Goal: Information Seeking & Learning: Learn about a topic

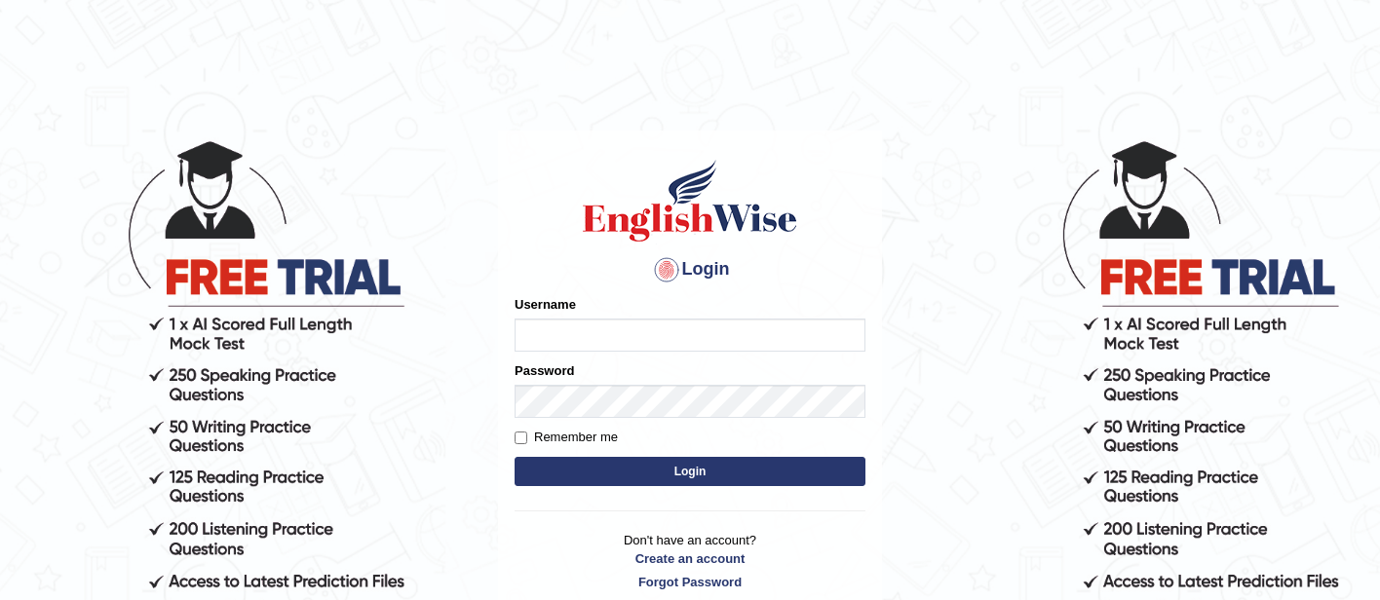
type input "GuzmanL"
click at [655, 462] on button "Login" at bounding box center [690, 471] width 351 height 29
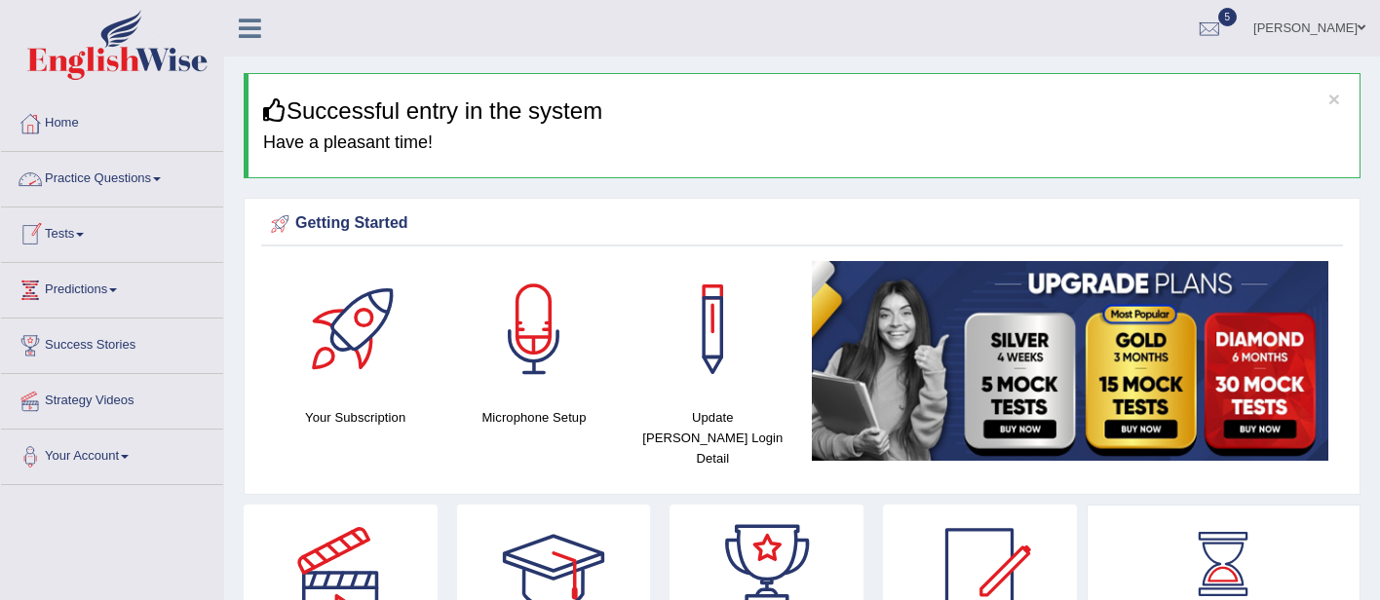
click at [93, 189] on link "Practice Questions" at bounding box center [112, 176] width 222 height 49
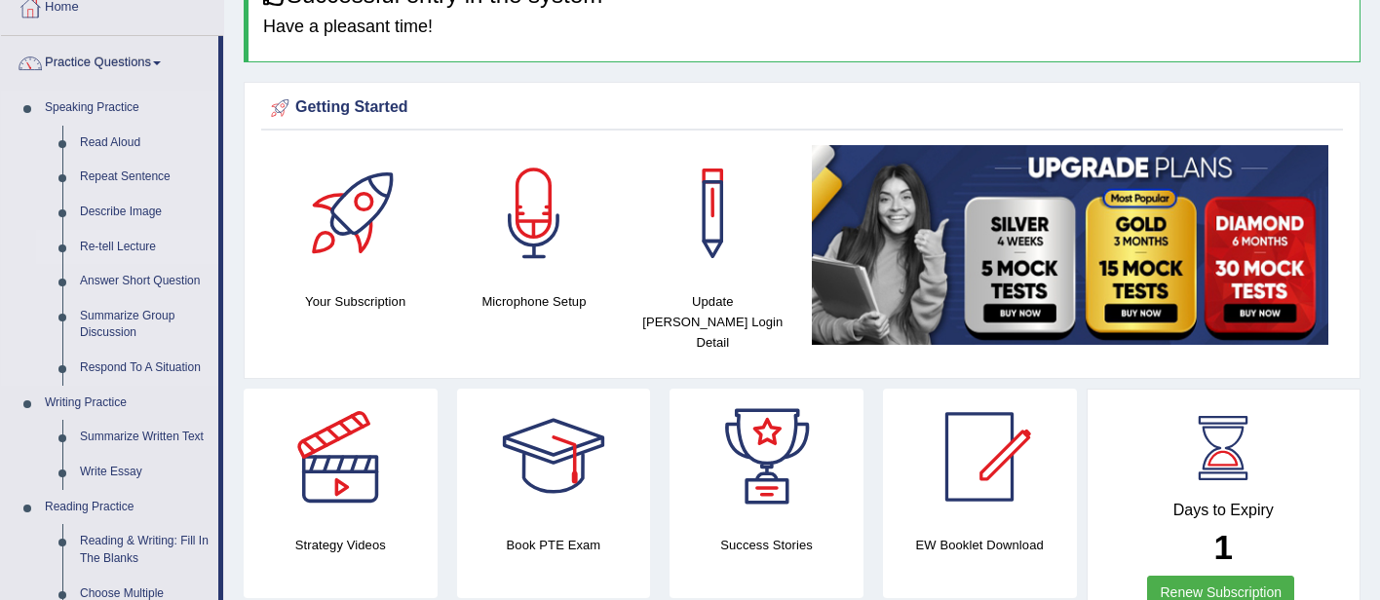
scroll to position [204, 0]
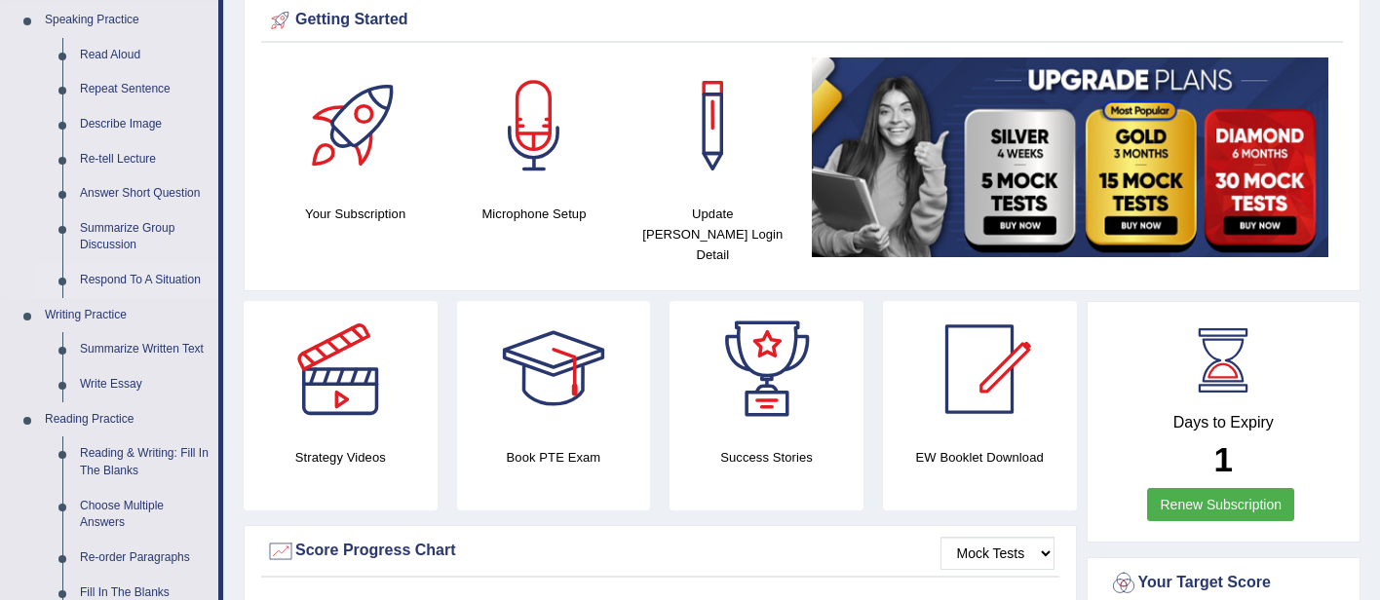
click at [135, 277] on link "Respond To A Situation" at bounding box center [144, 280] width 147 height 35
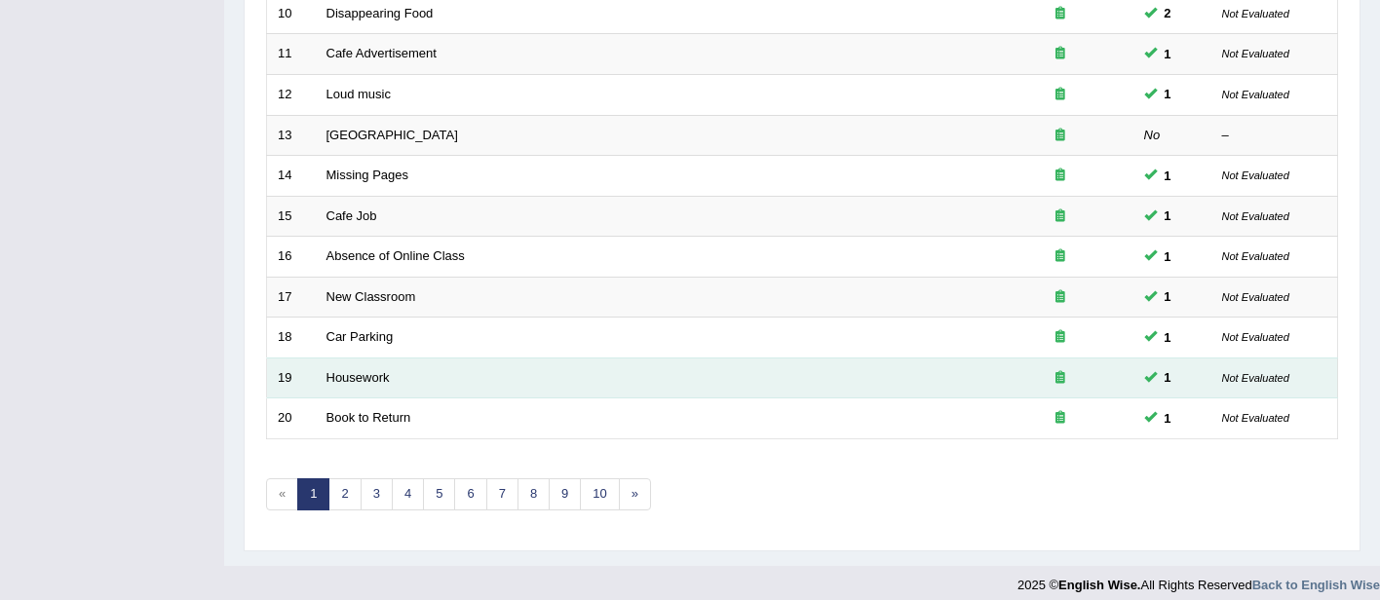
scroll to position [682, 0]
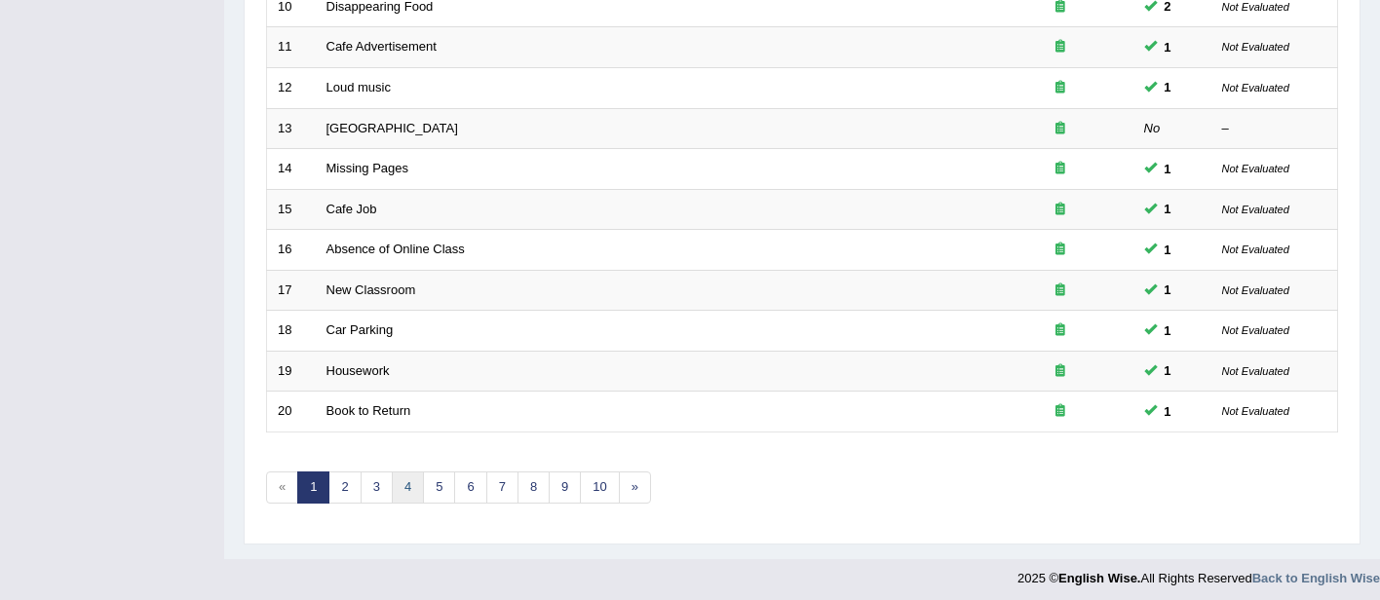
click at [404, 496] on link "4" at bounding box center [408, 488] width 32 height 32
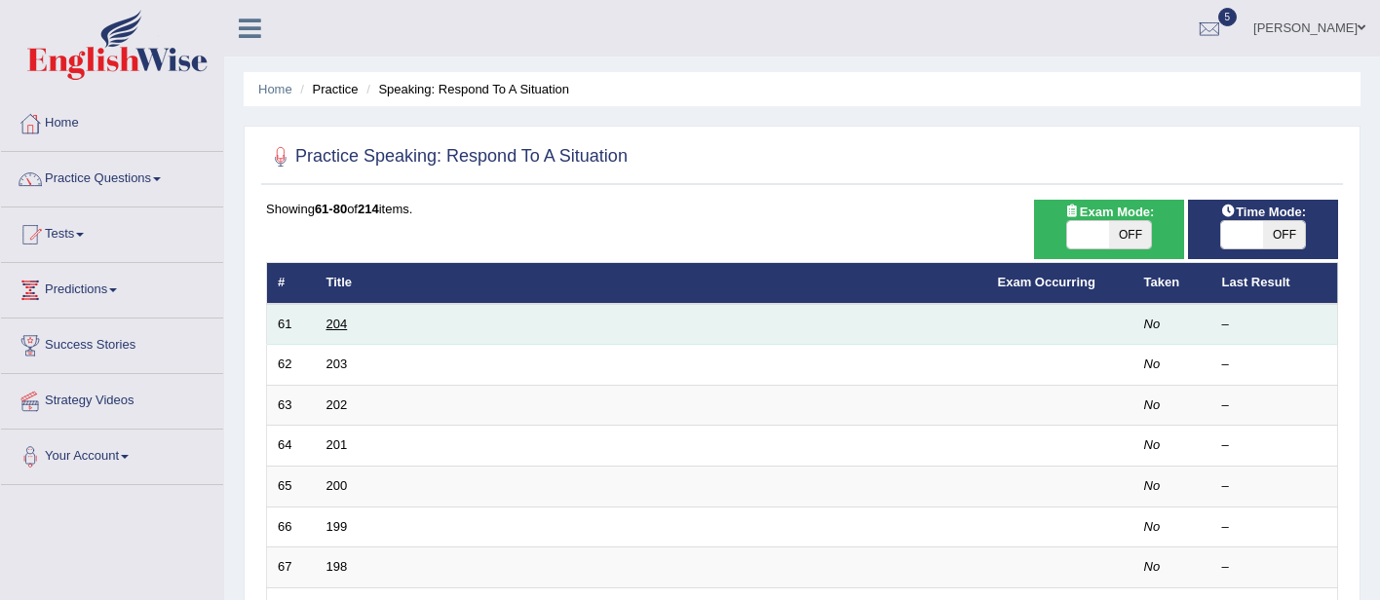
click at [331, 322] on link "204" at bounding box center [337, 324] width 21 height 15
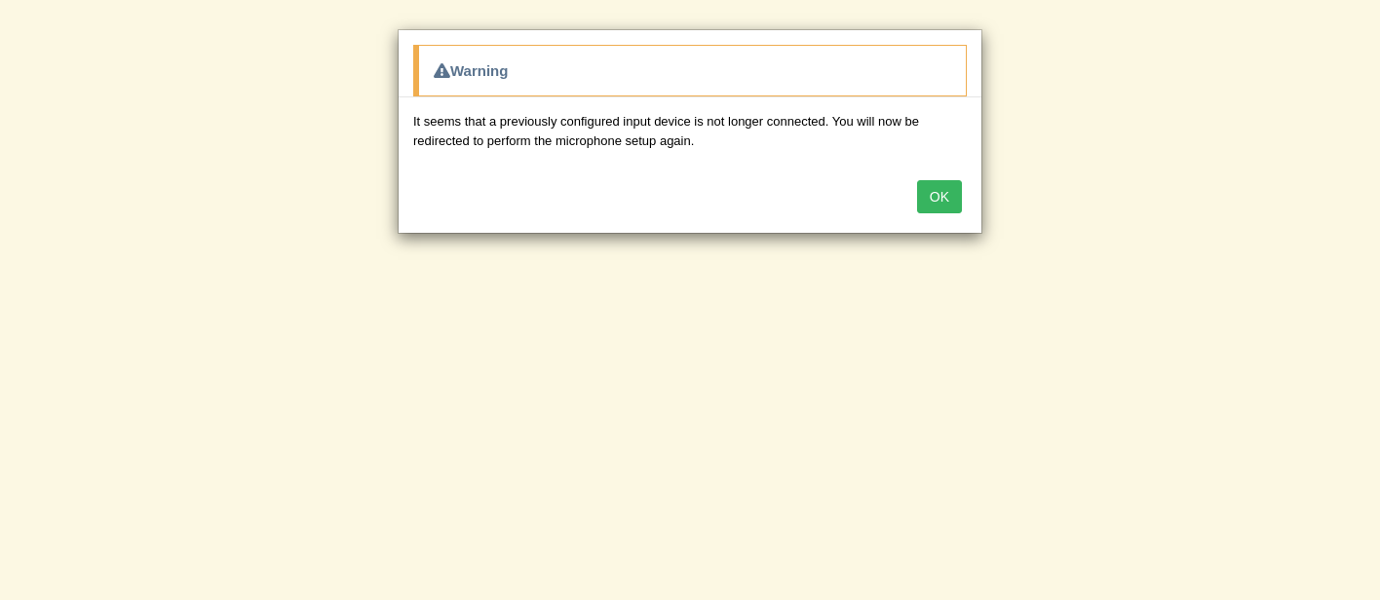
click at [953, 196] on button "OK" at bounding box center [939, 196] width 45 height 33
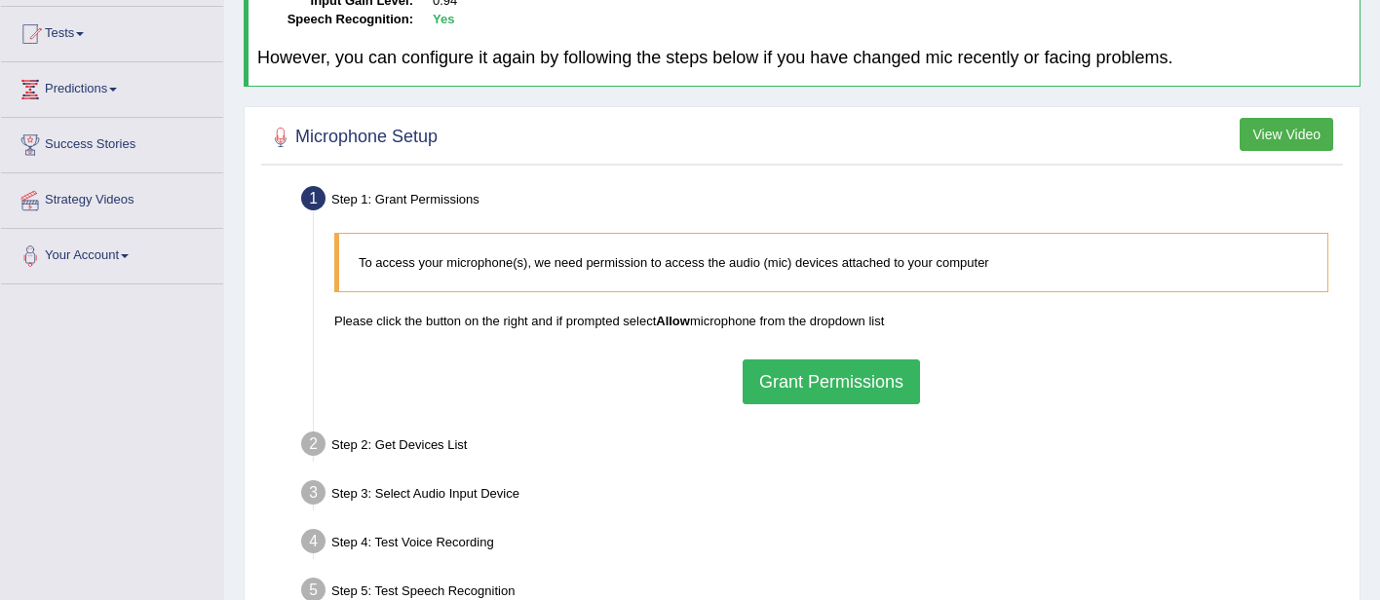
scroll to position [229, 0]
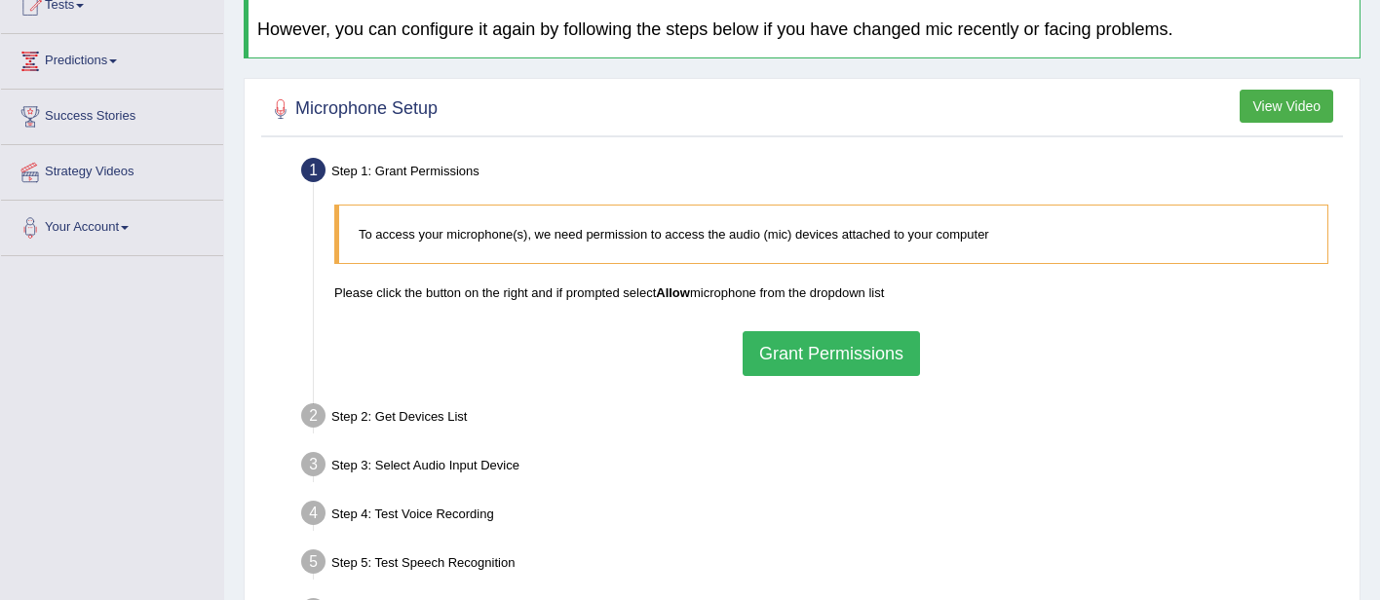
click at [828, 350] on button "Grant Permissions" at bounding box center [831, 353] width 177 height 45
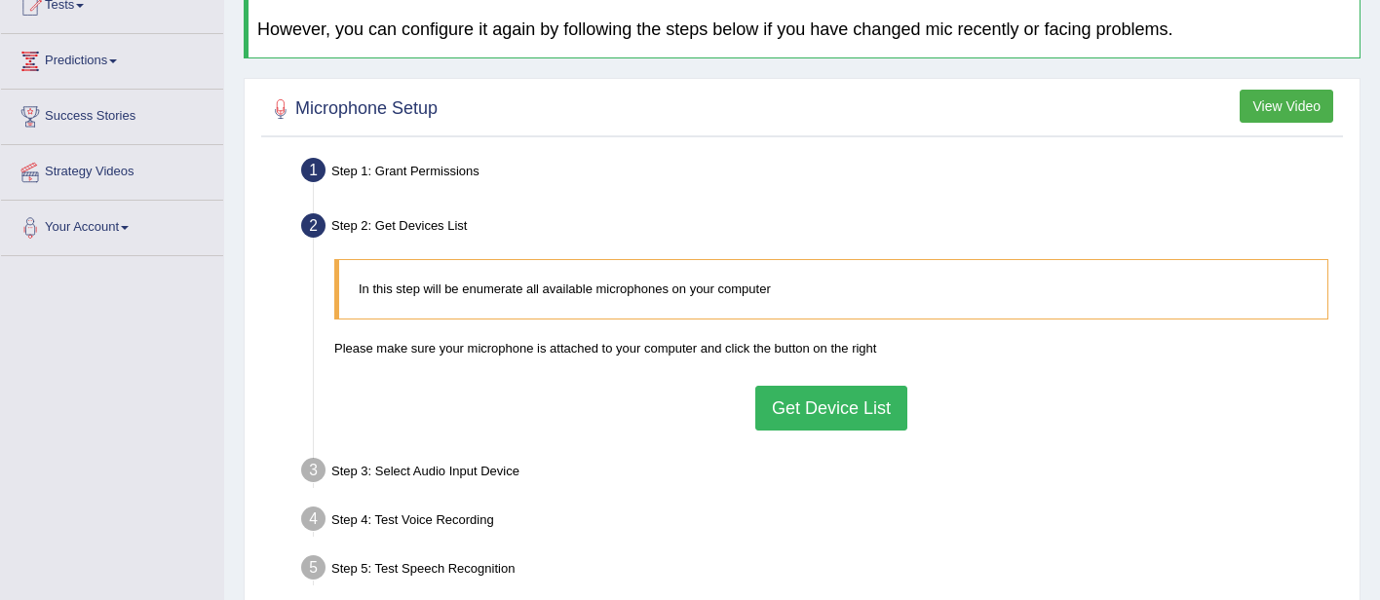
click at [813, 416] on button "Get Device List" at bounding box center [831, 408] width 152 height 45
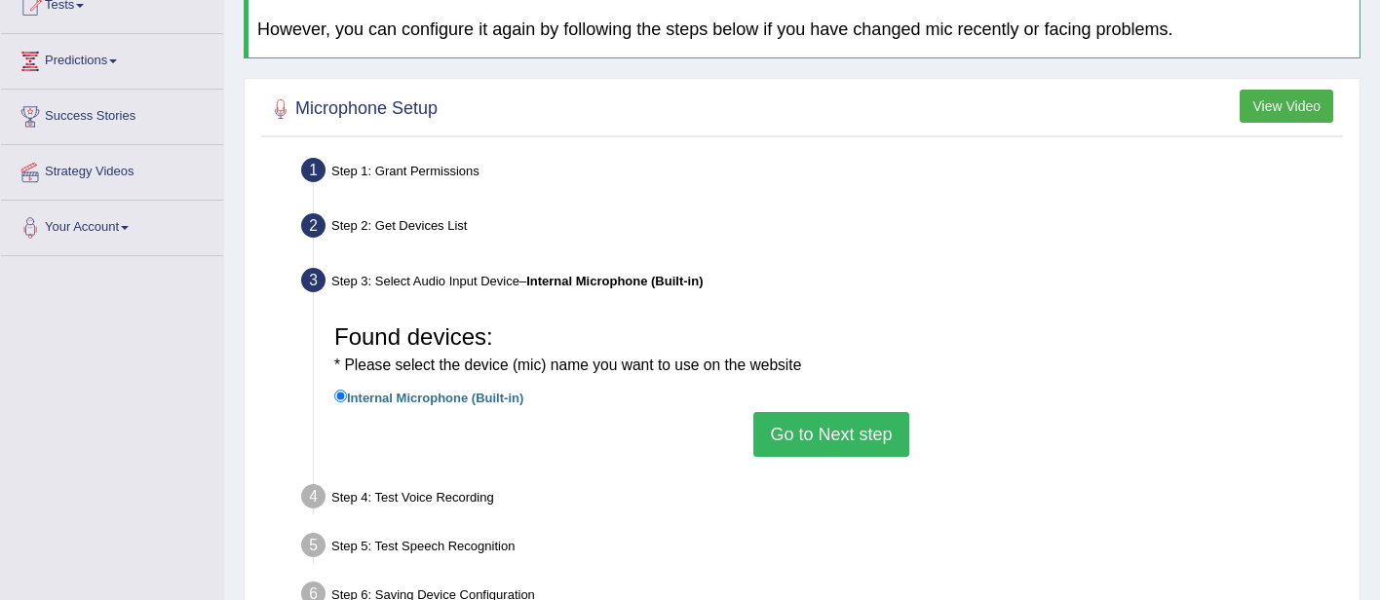
click at [813, 436] on button "Go to Next step" at bounding box center [830, 434] width 155 height 45
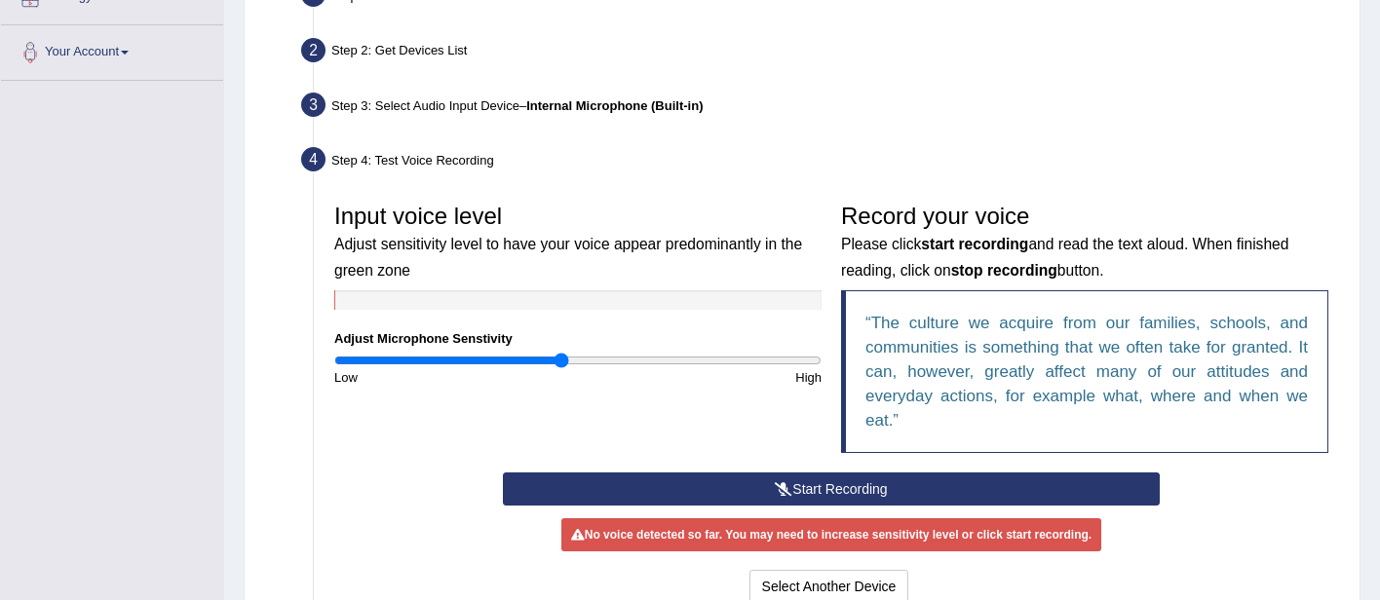
scroll to position [444, 0]
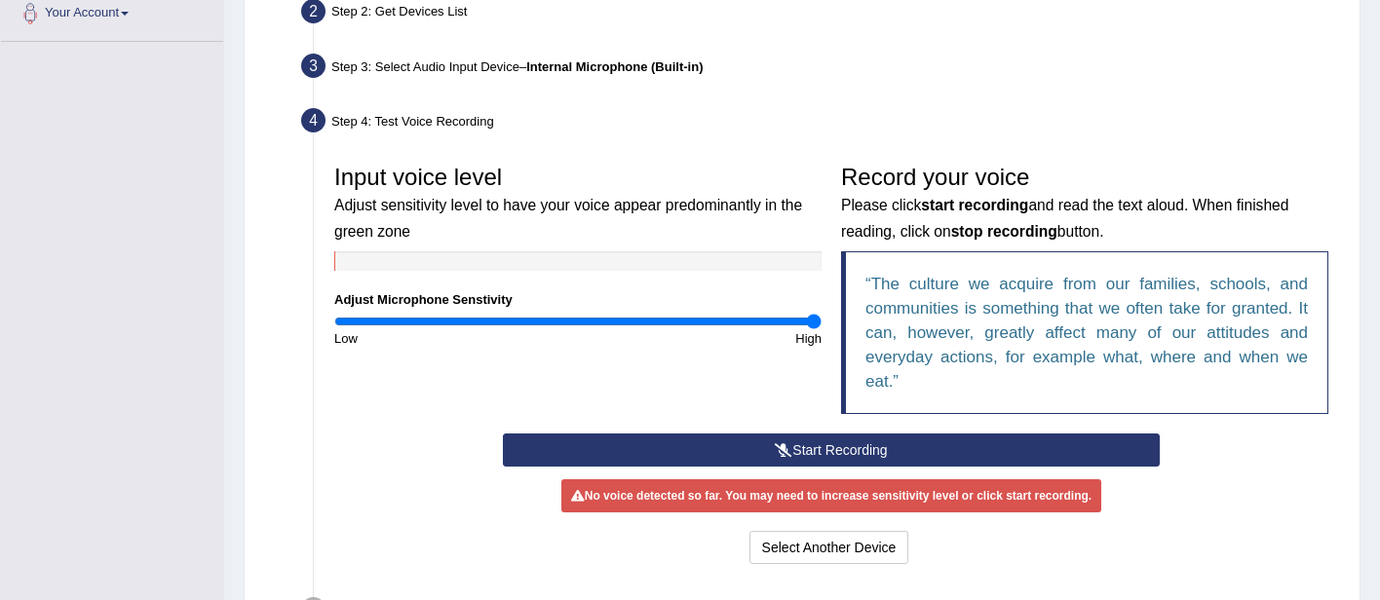
drag, startPoint x: 554, startPoint y: 318, endPoint x: 861, endPoint y: 315, distance: 307.1
click at [822, 315] on input "range" at bounding box center [577, 322] width 487 height 16
click at [807, 458] on button "Start Recording" at bounding box center [831, 450] width 656 height 33
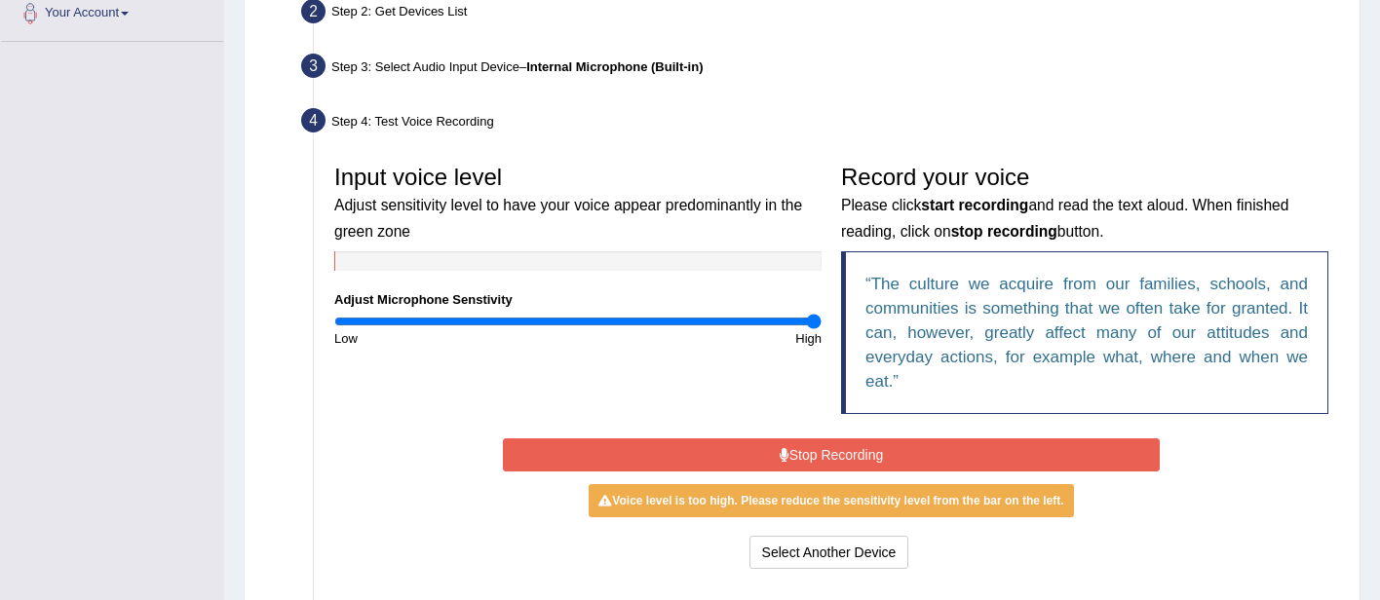
click at [820, 449] on button "Stop Recording" at bounding box center [831, 455] width 656 height 33
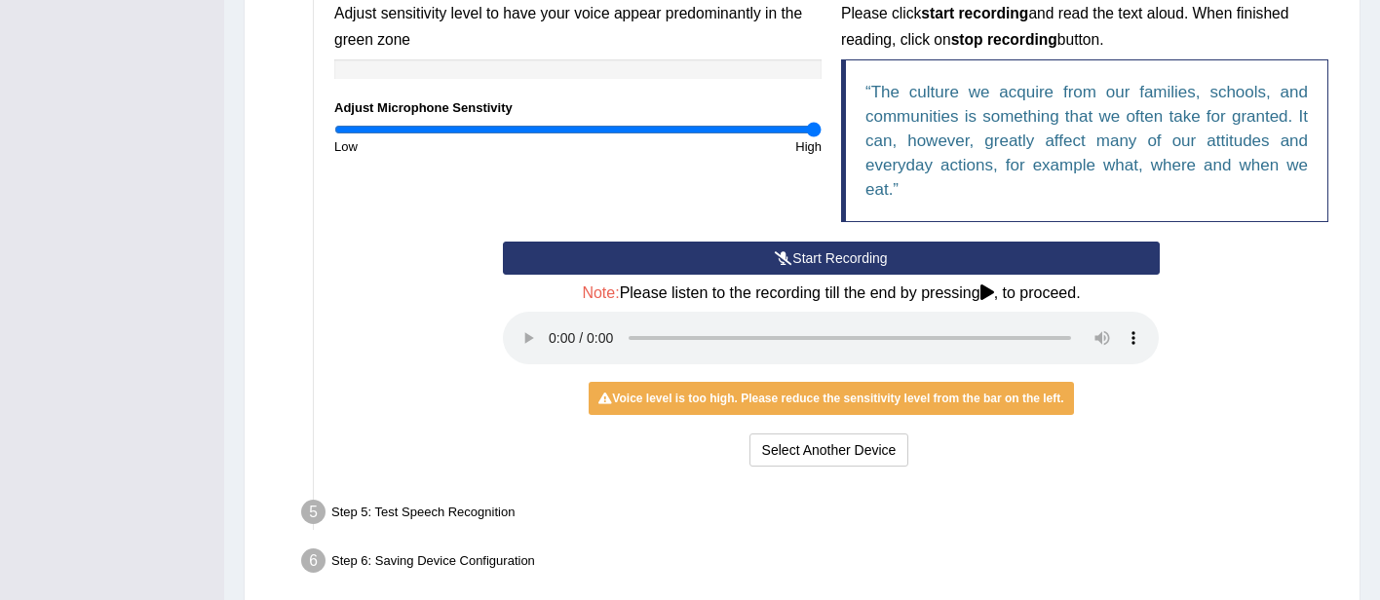
scroll to position [720, 0]
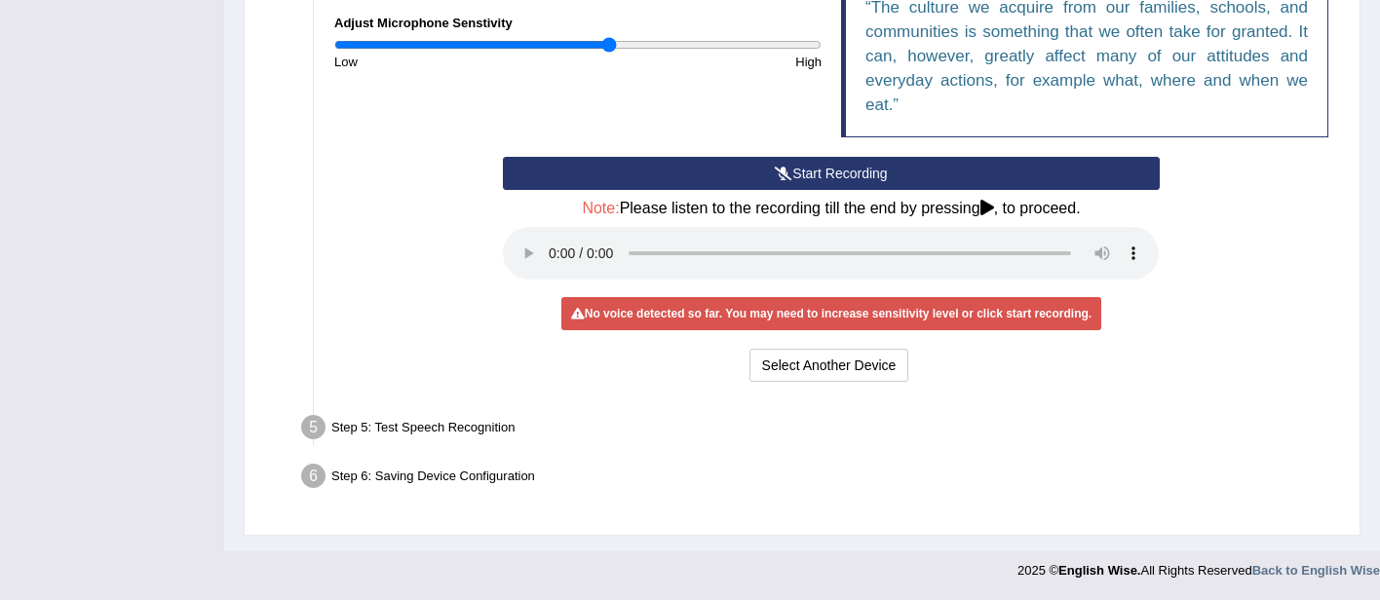
drag, startPoint x: 806, startPoint y: 47, endPoint x: 609, endPoint y: 61, distance: 197.4
click at [609, 53] on input "range" at bounding box center [577, 45] width 487 height 16
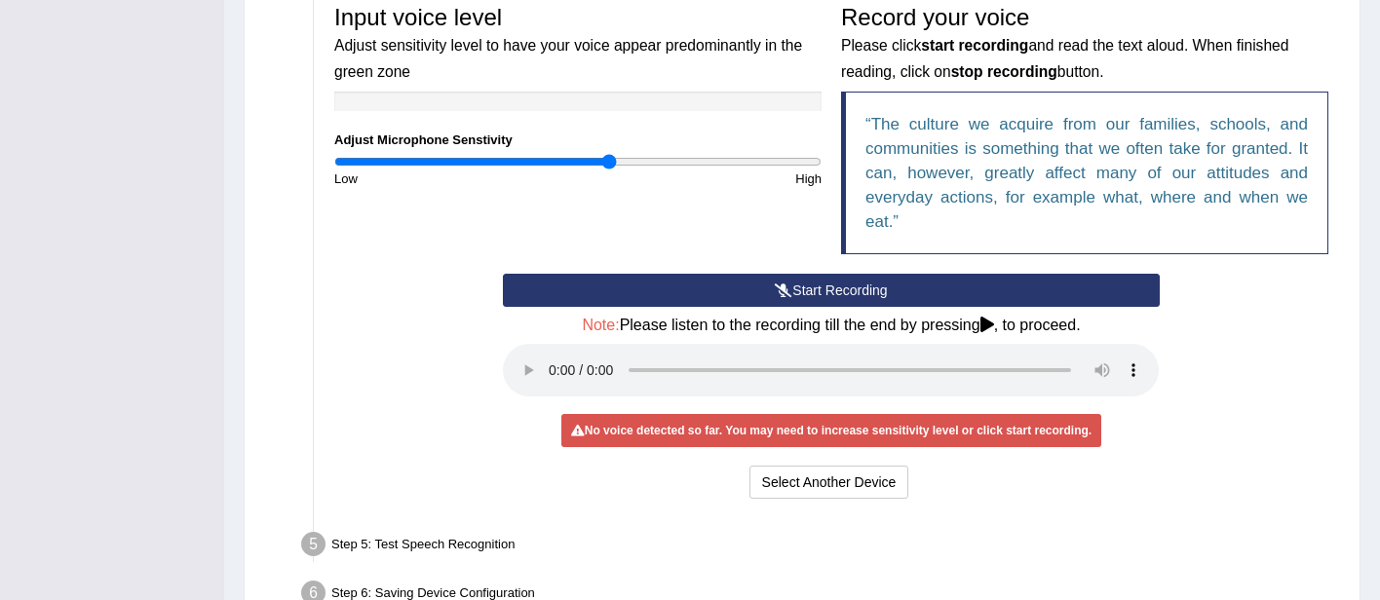
scroll to position [599, 0]
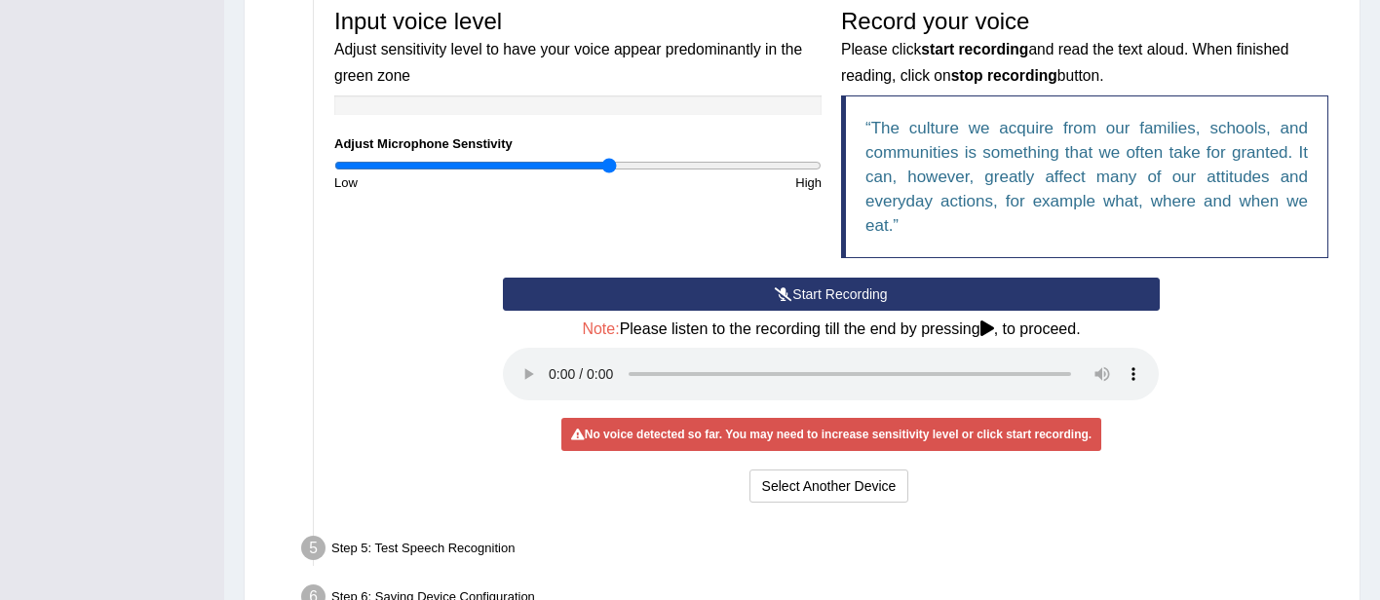
click at [837, 298] on button "Start Recording" at bounding box center [831, 294] width 656 height 33
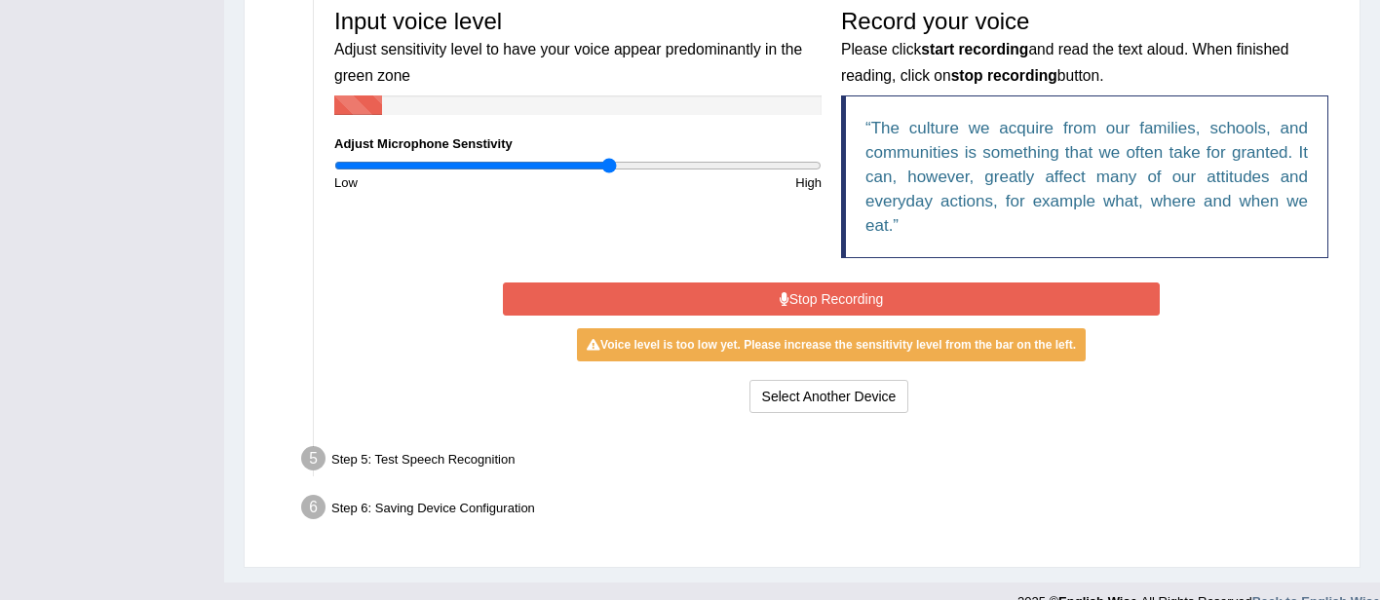
click at [837, 298] on button "Stop Recording" at bounding box center [831, 299] width 656 height 33
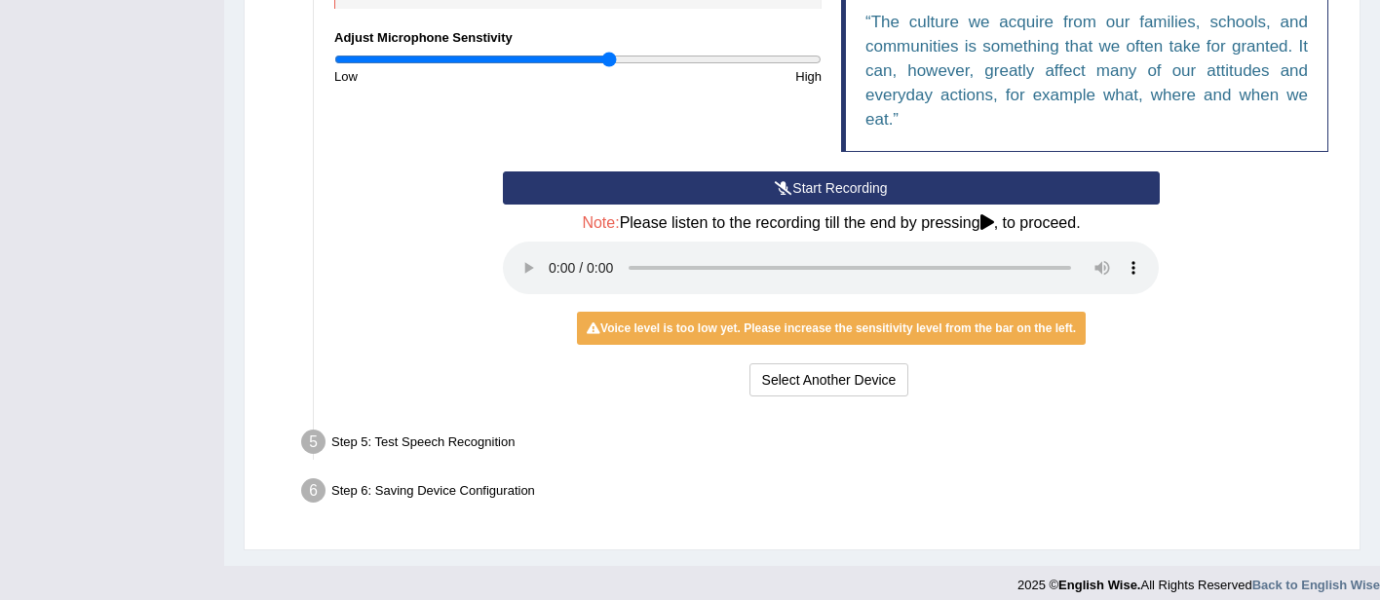
scroll to position [720, 0]
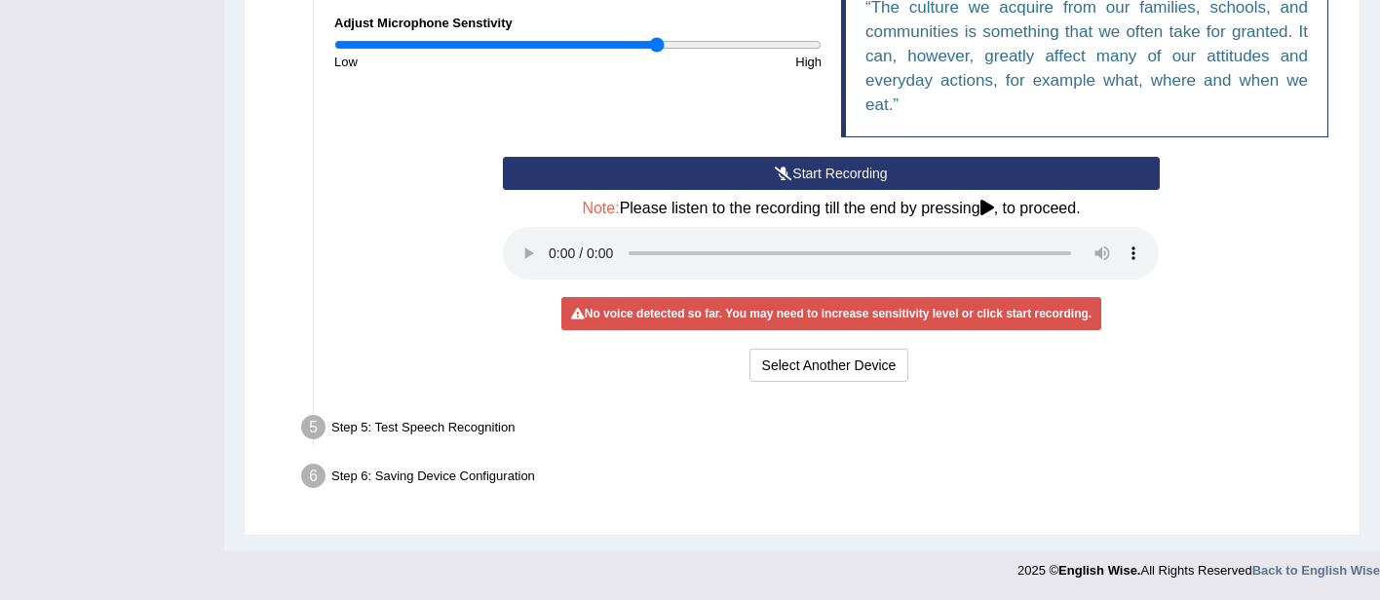
drag, startPoint x: 612, startPoint y: 49, endPoint x: 655, endPoint y: 49, distance: 42.9
click at [655, 49] on input "range" at bounding box center [577, 45] width 487 height 16
drag, startPoint x: 659, startPoint y: 43, endPoint x: 696, endPoint y: 48, distance: 37.4
type input "1.5"
click at [696, 48] on input "range" at bounding box center [577, 45] width 487 height 16
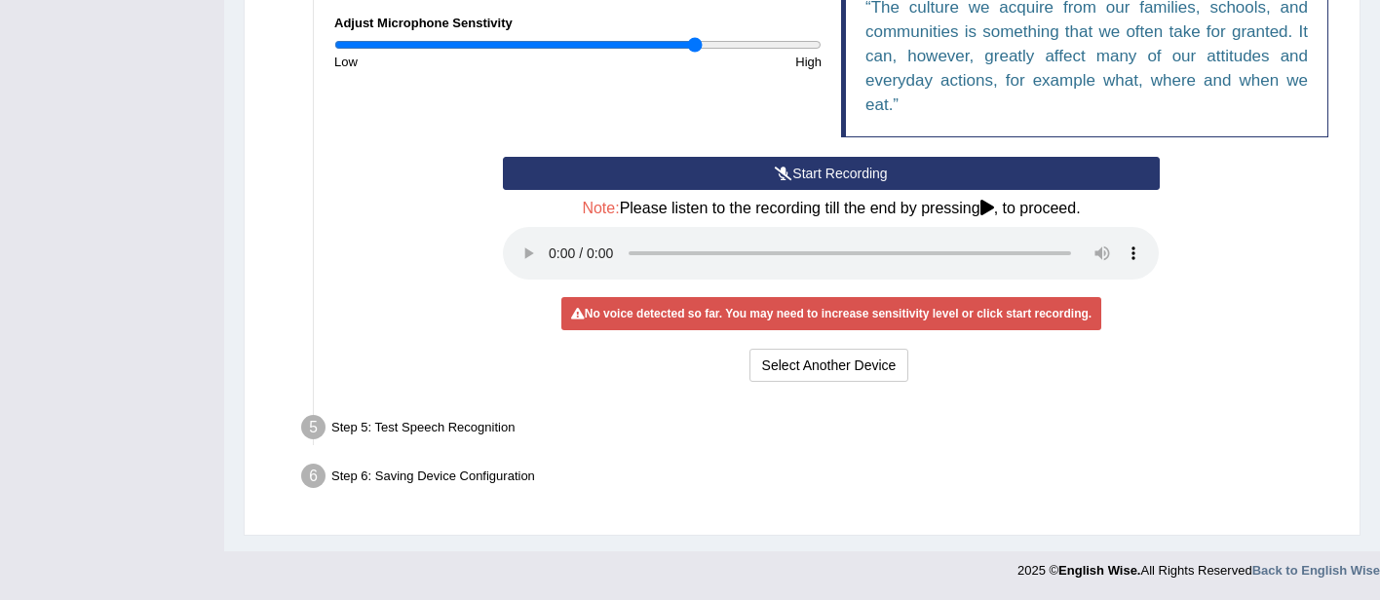
click at [699, 174] on button "Start Recording" at bounding box center [831, 173] width 656 height 33
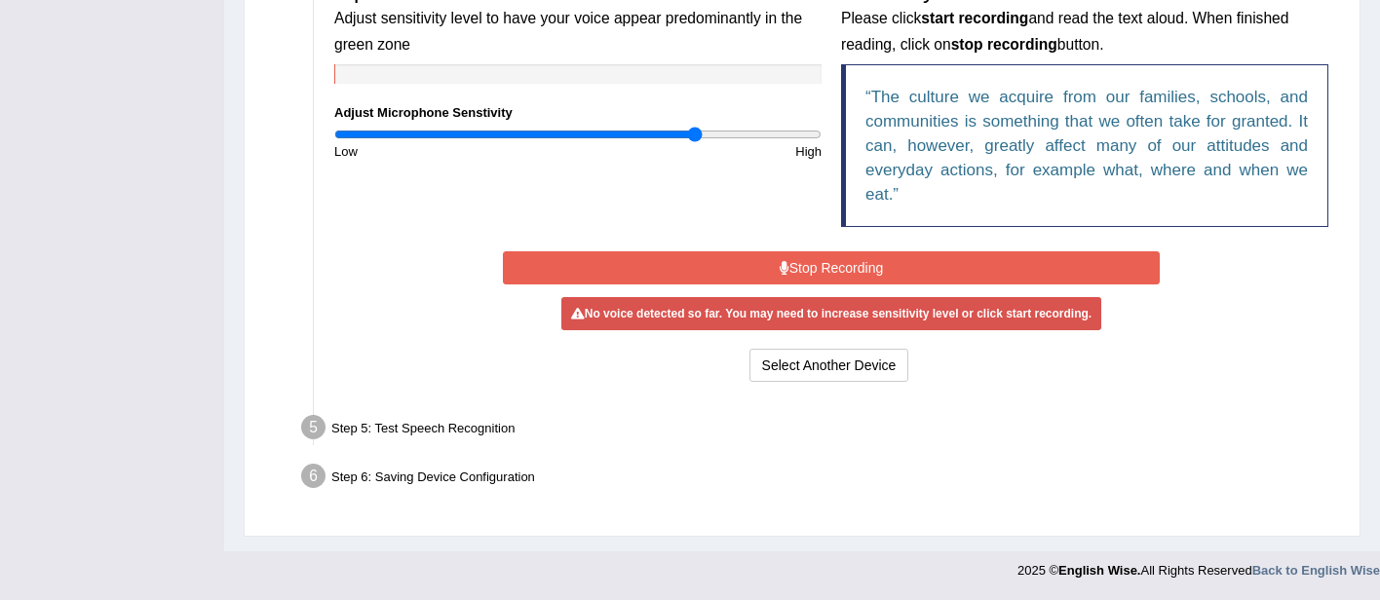
scroll to position [631, 0]
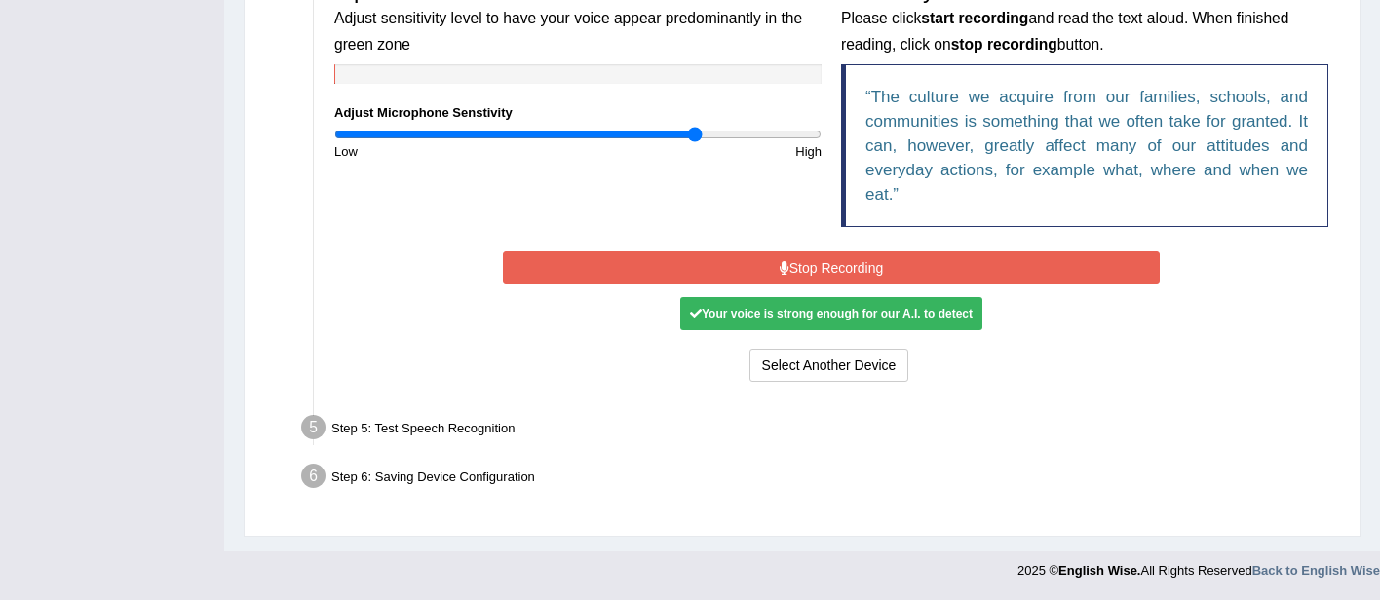
click at [691, 266] on button "Stop Recording" at bounding box center [831, 267] width 656 height 33
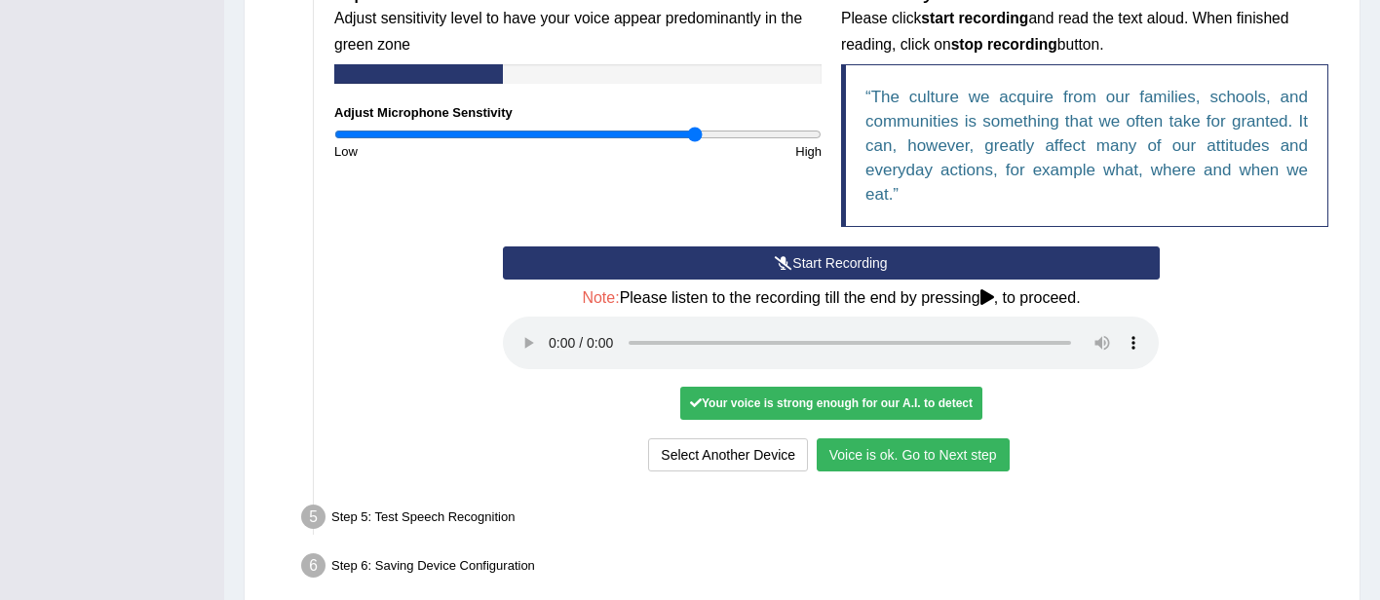
click at [860, 454] on button "Voice is ok. Go to Next step" at bounding box center [913, 455] width 193 height 33
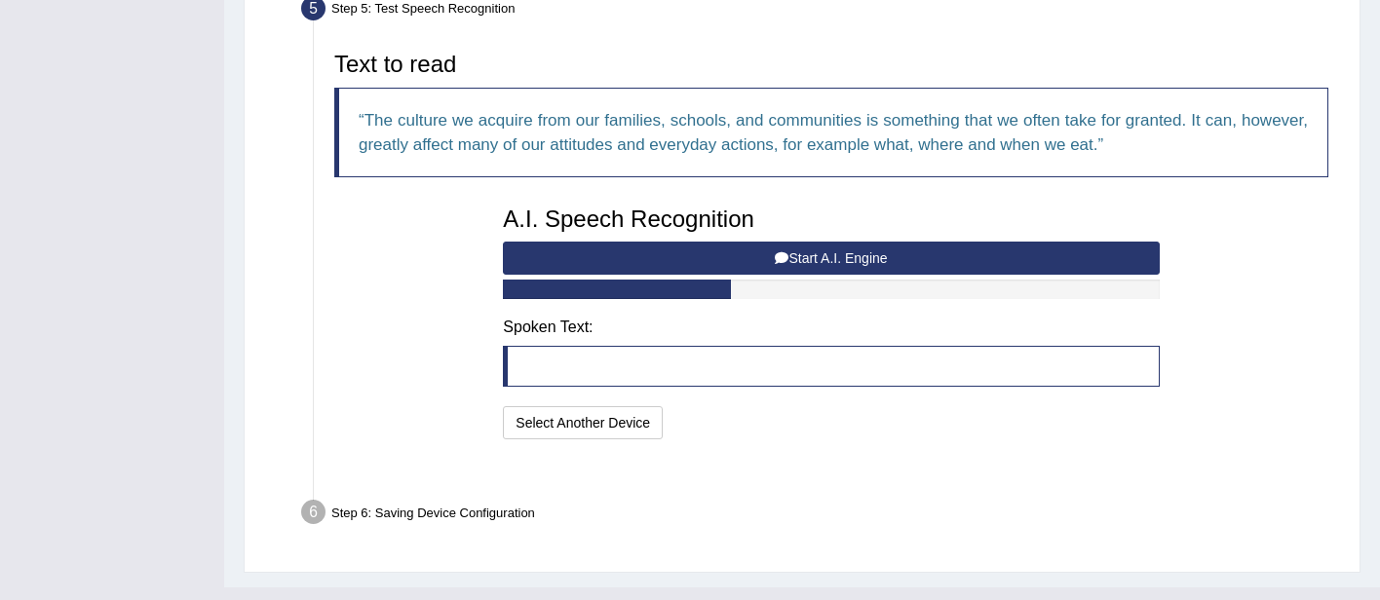
scroll to position [611, 0]
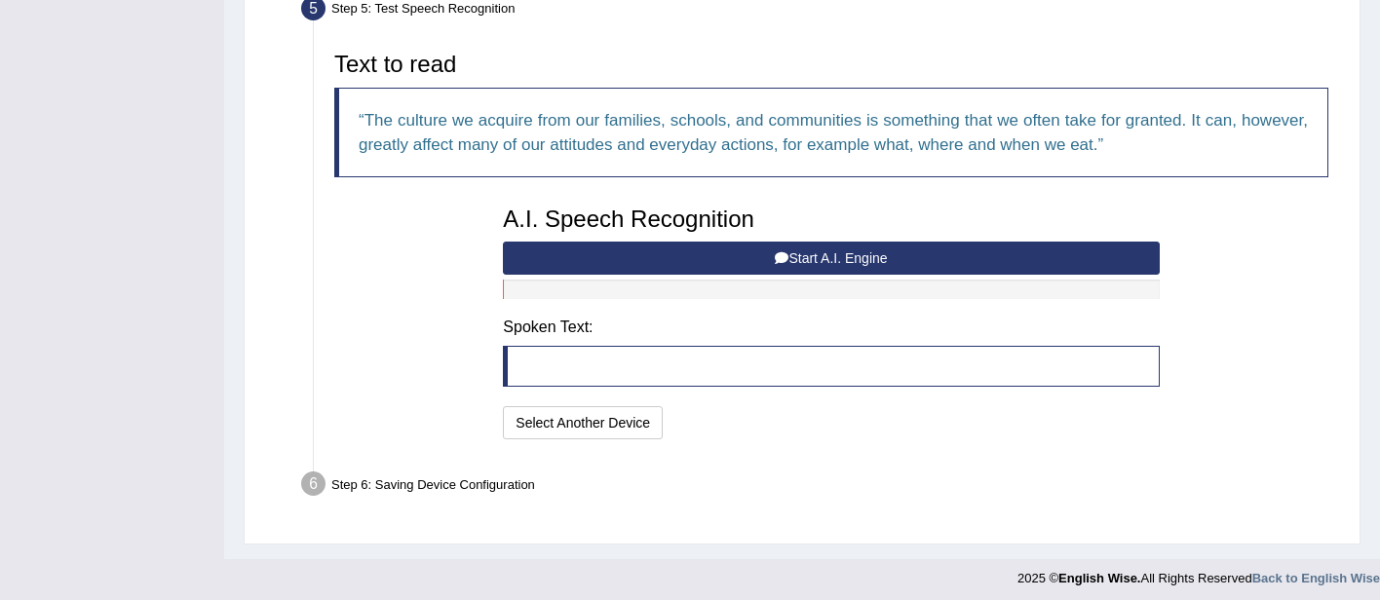
click at [590, 255] on button "Start A.I. Engine" at bounding box center [831, 258] width 656 height 33
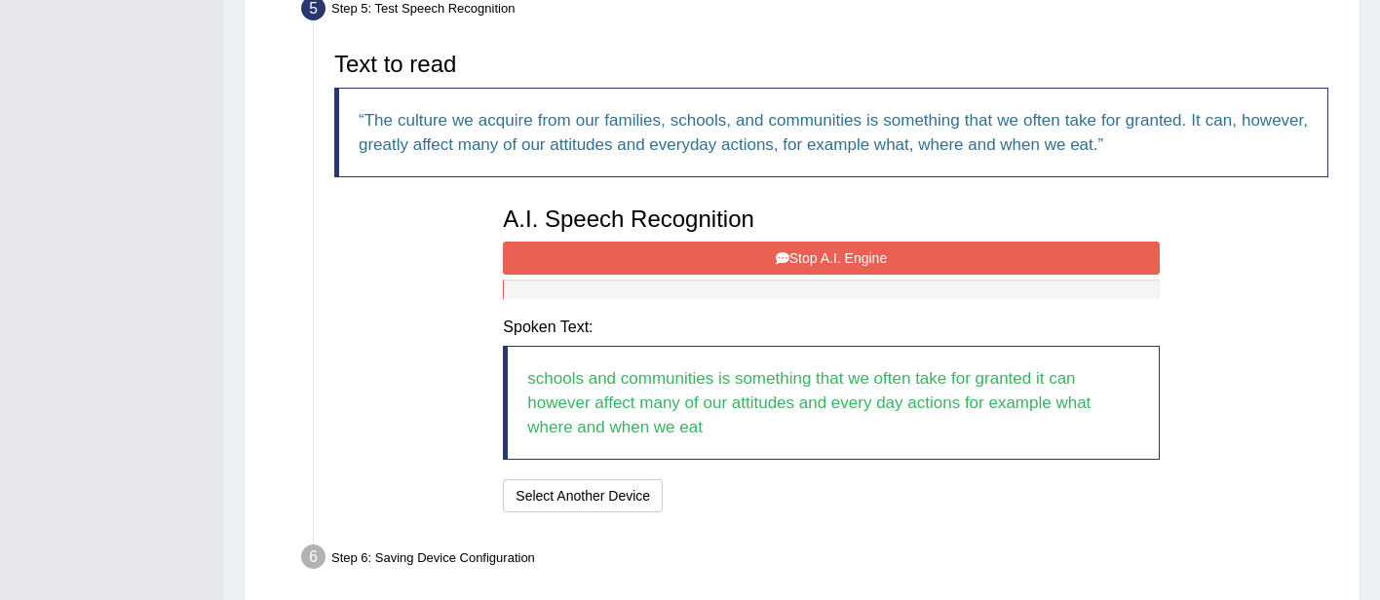
click at [746, 248] on button "Stop A.I. Engine" at bounding box center [831, 258] width 656 height 33
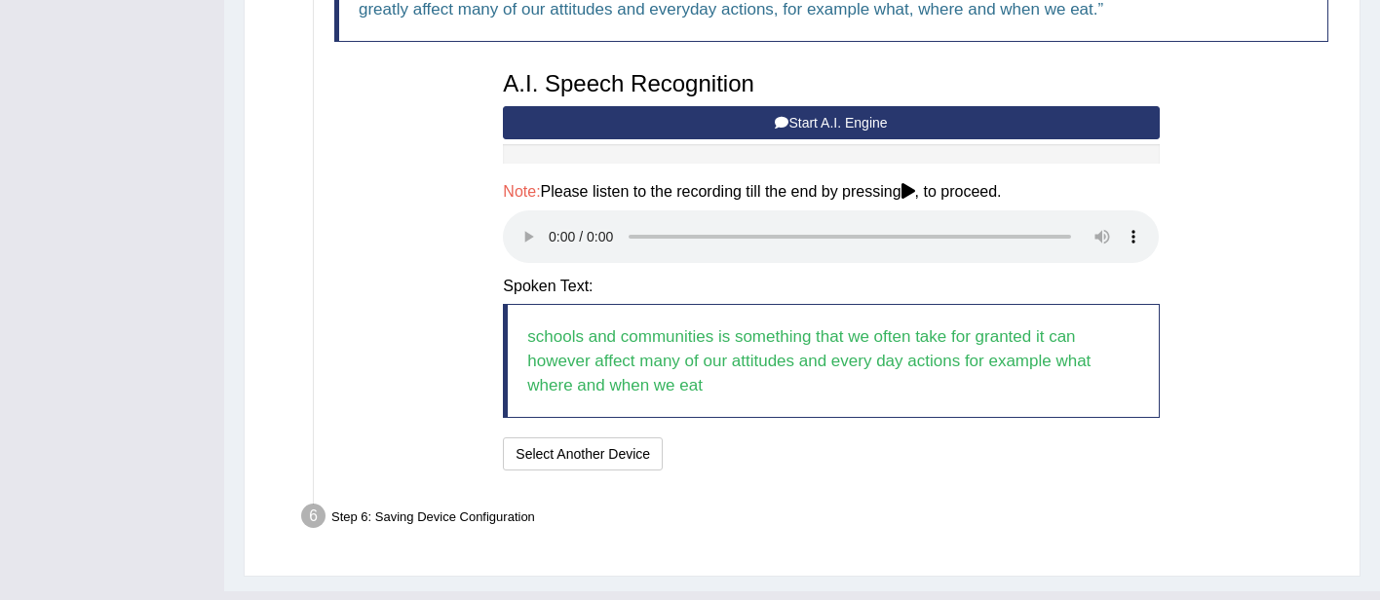
scroll to position [770, 0]
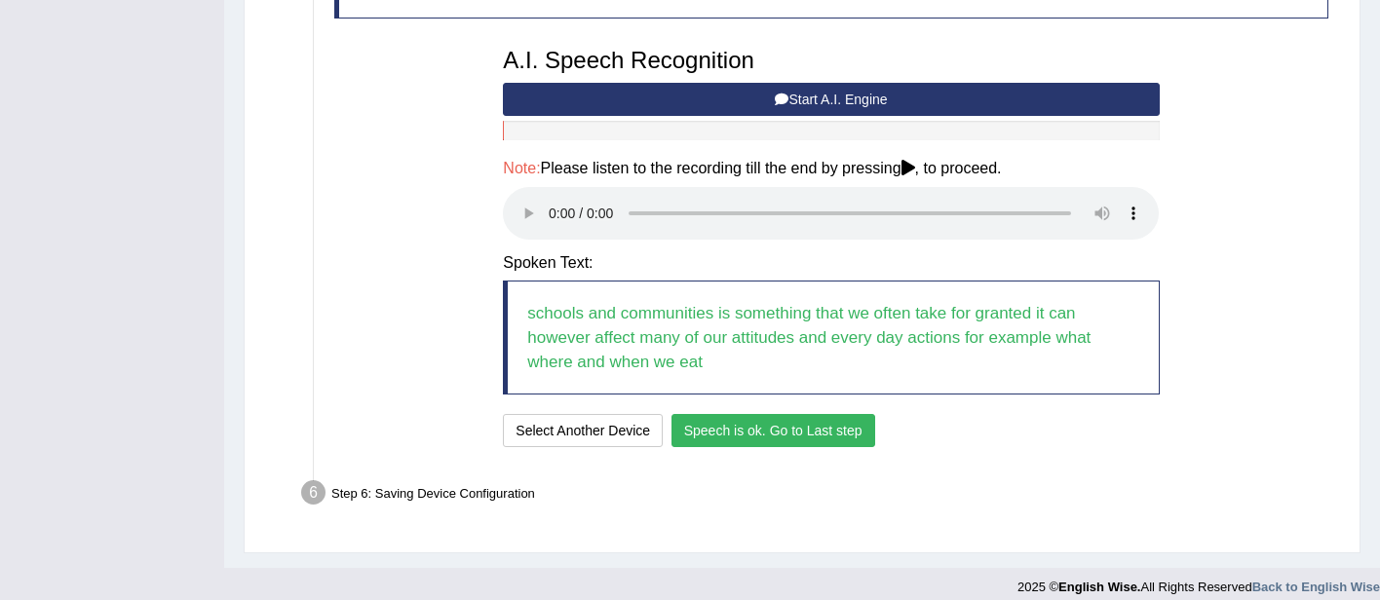
click at [728, 428] on button "Speech is ok. Go to Last step" at bounding box center [774, 430] width 204 height 33
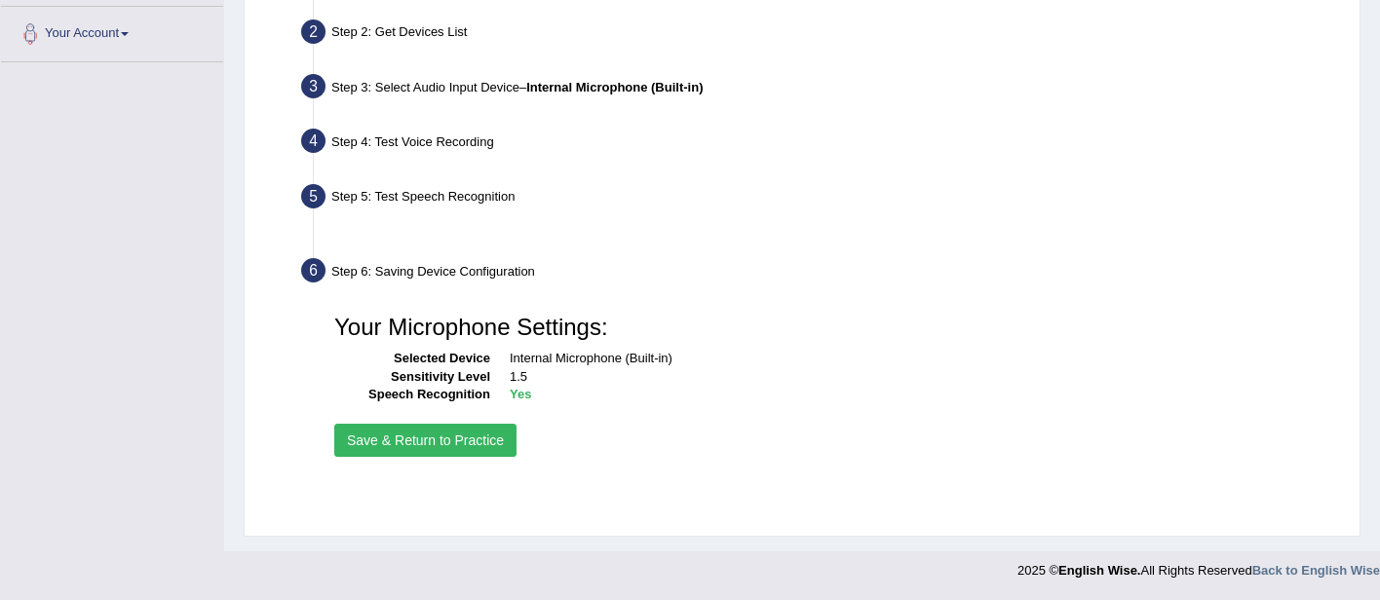
scroll to position [423, 0]
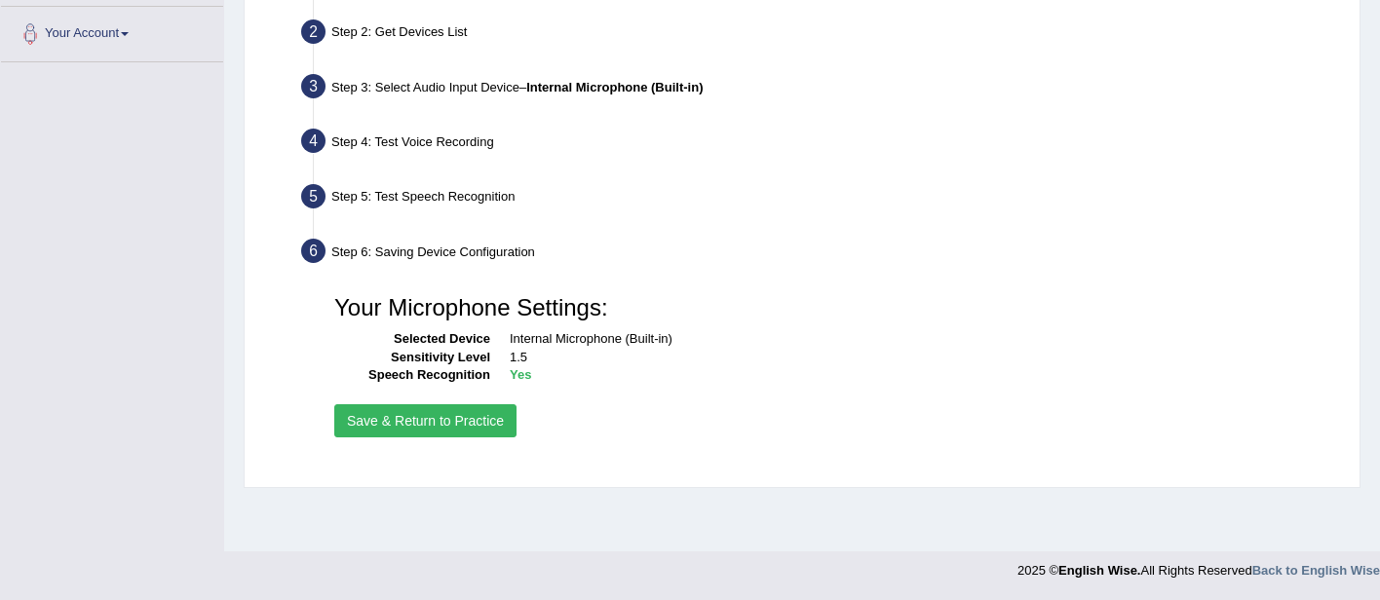
click at [463, 418] on button "Save & Return to Practice" at bounding box center [425, 421] width 182 height 33
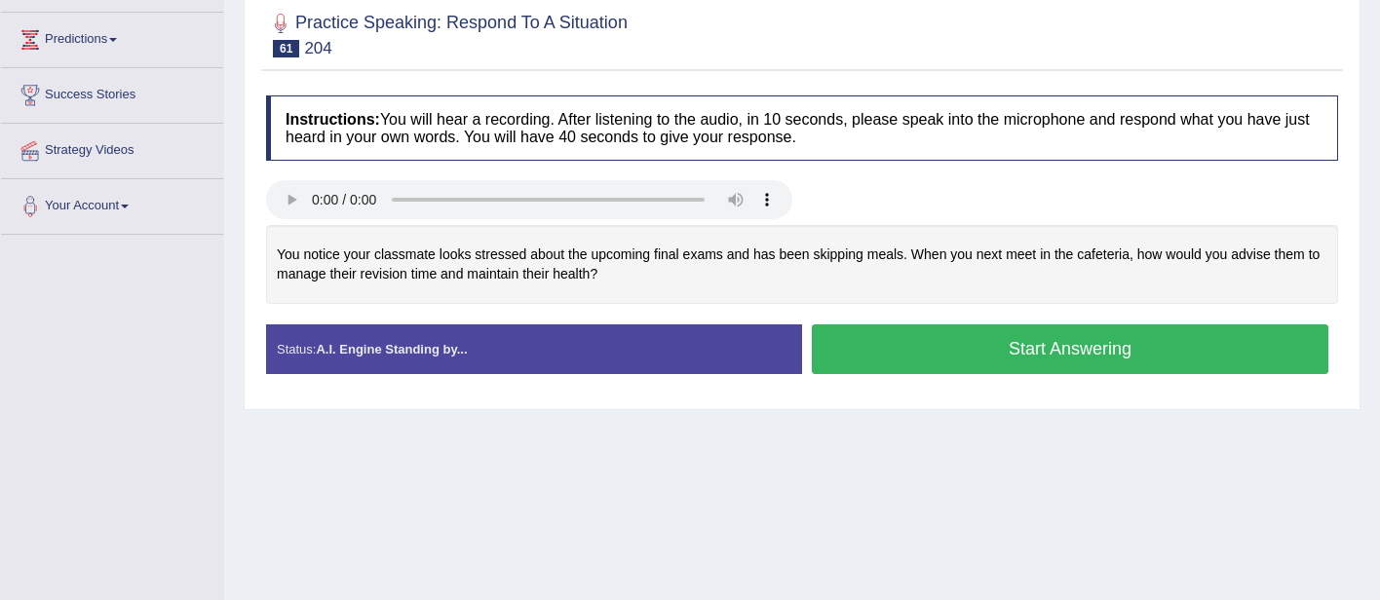
click at [905, 342] on button "Start Answering" at bounding box center [1070, 350] width 517 height 50
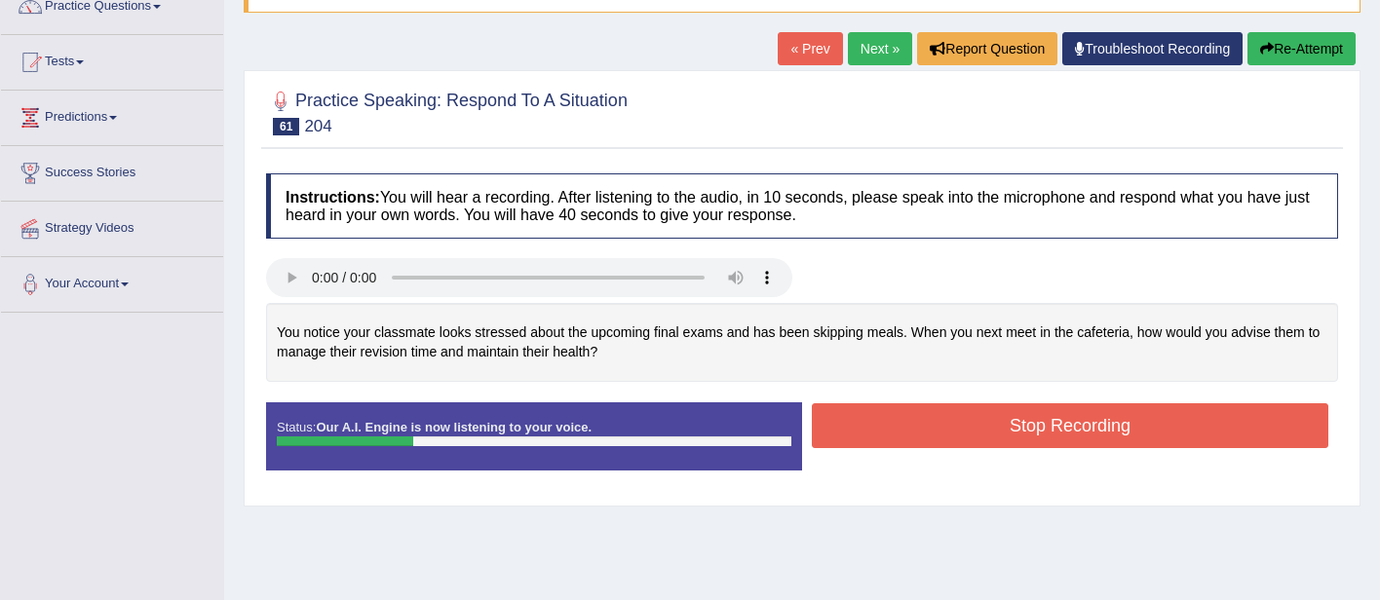
scroll to position [157, 0]
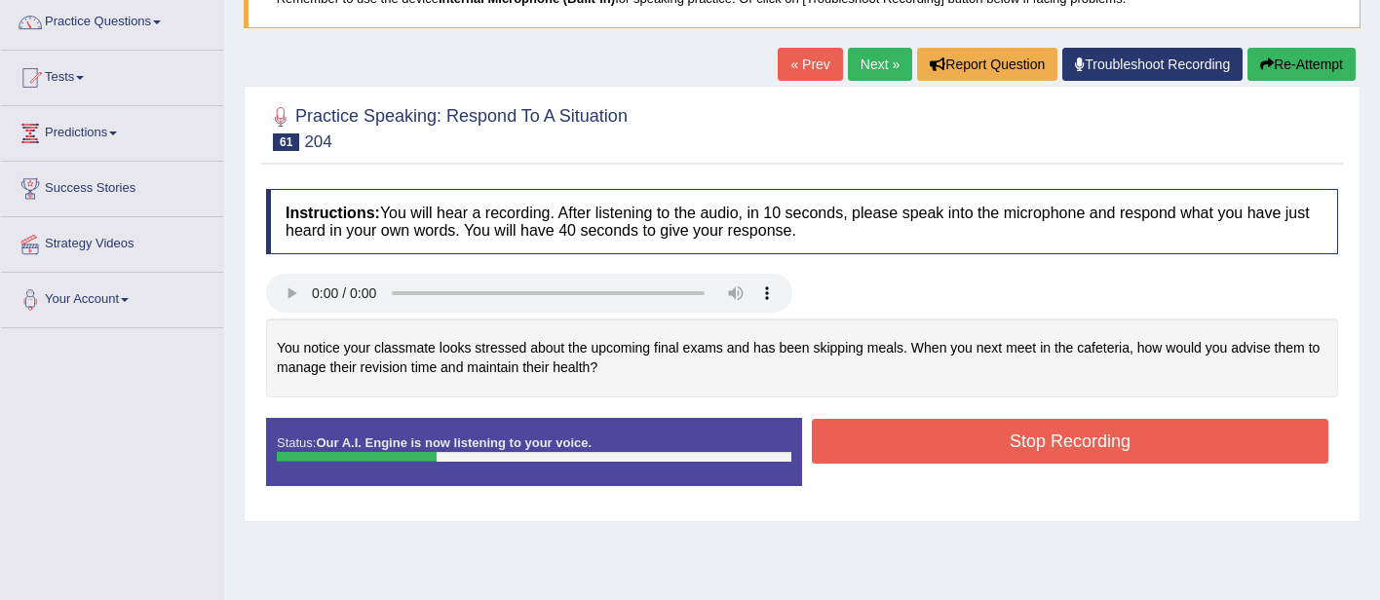
click at [1290, 58] on button "Re-Attempt" at bounding box center [1302, 64] width 108 height 33
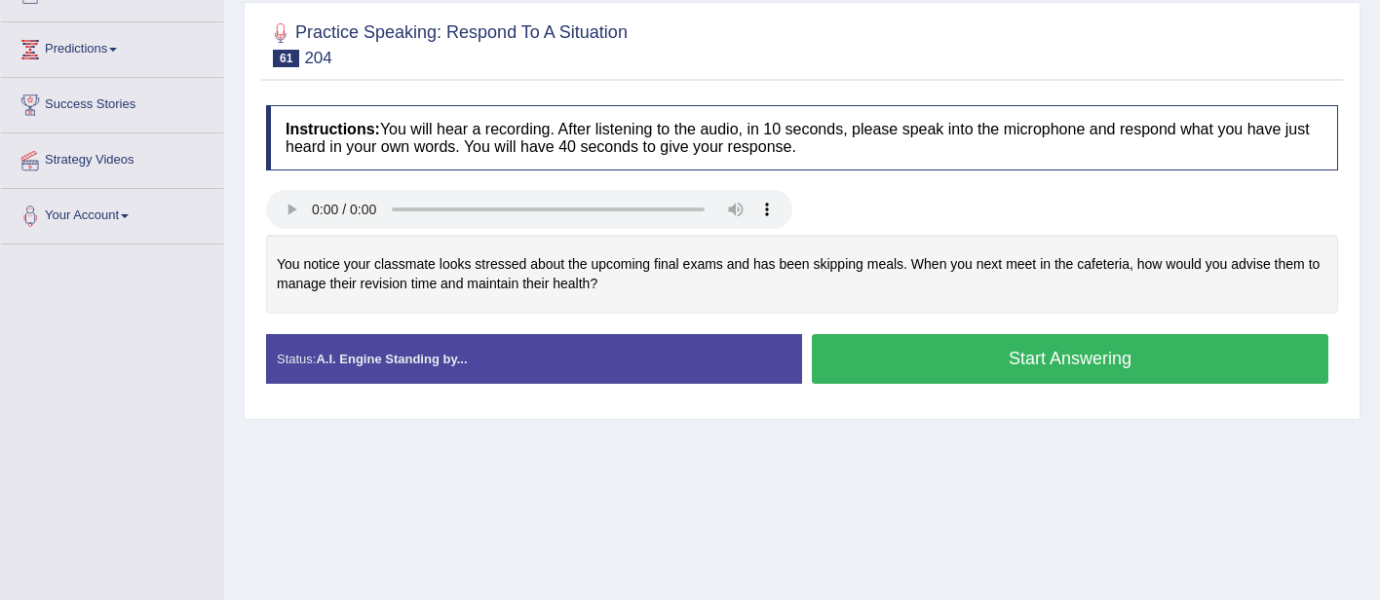
scroll to position [252, 0]
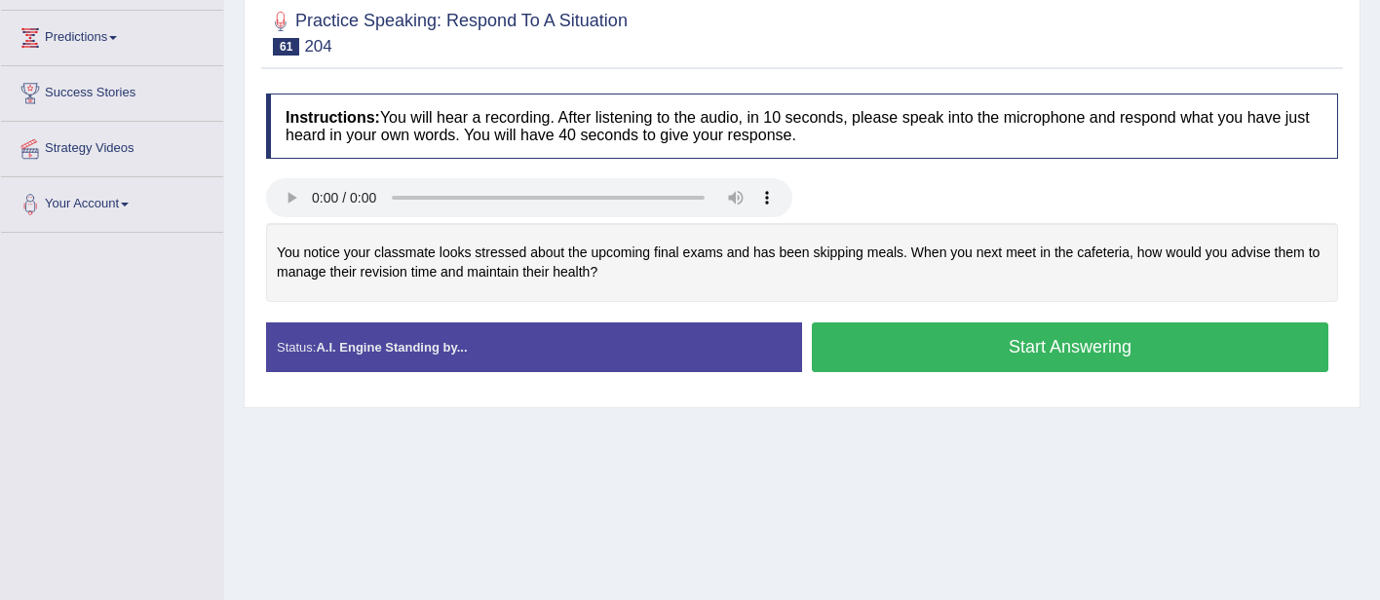
click at [888, 348] on button "Start Answering" at bounding box center [1070, 348] width 517 height 50
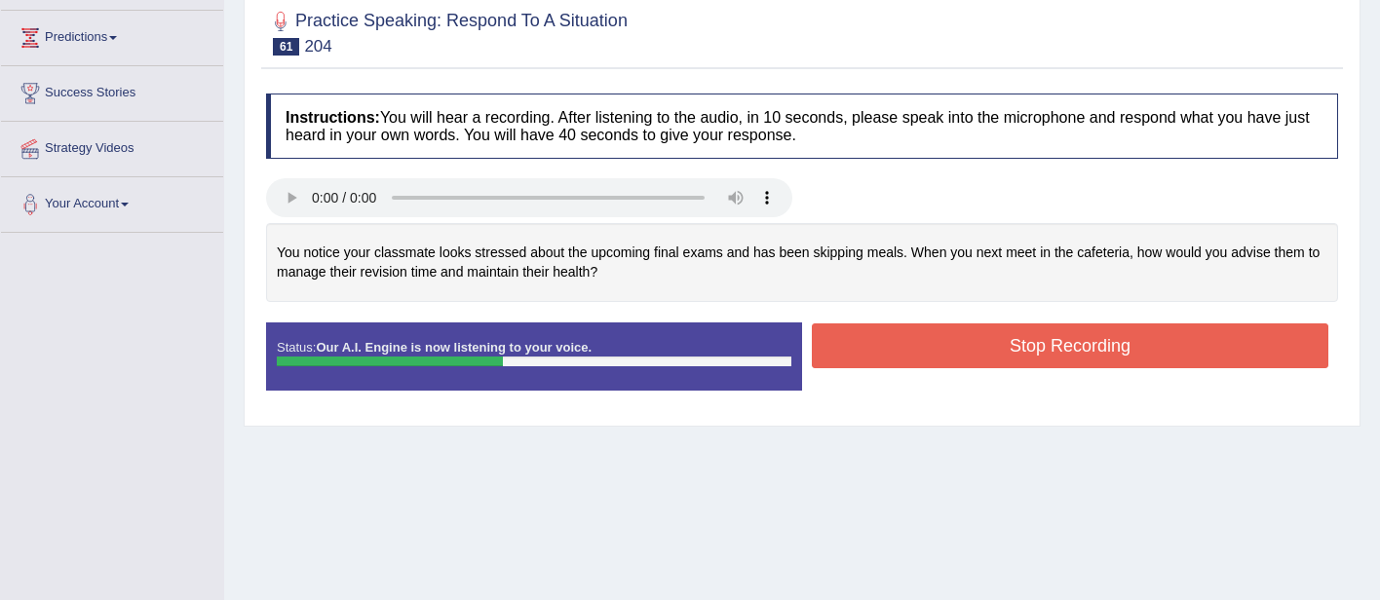
click at [888, 348] on button "Stop Recording" at bounding box center [1070, 346] width 517 height 45
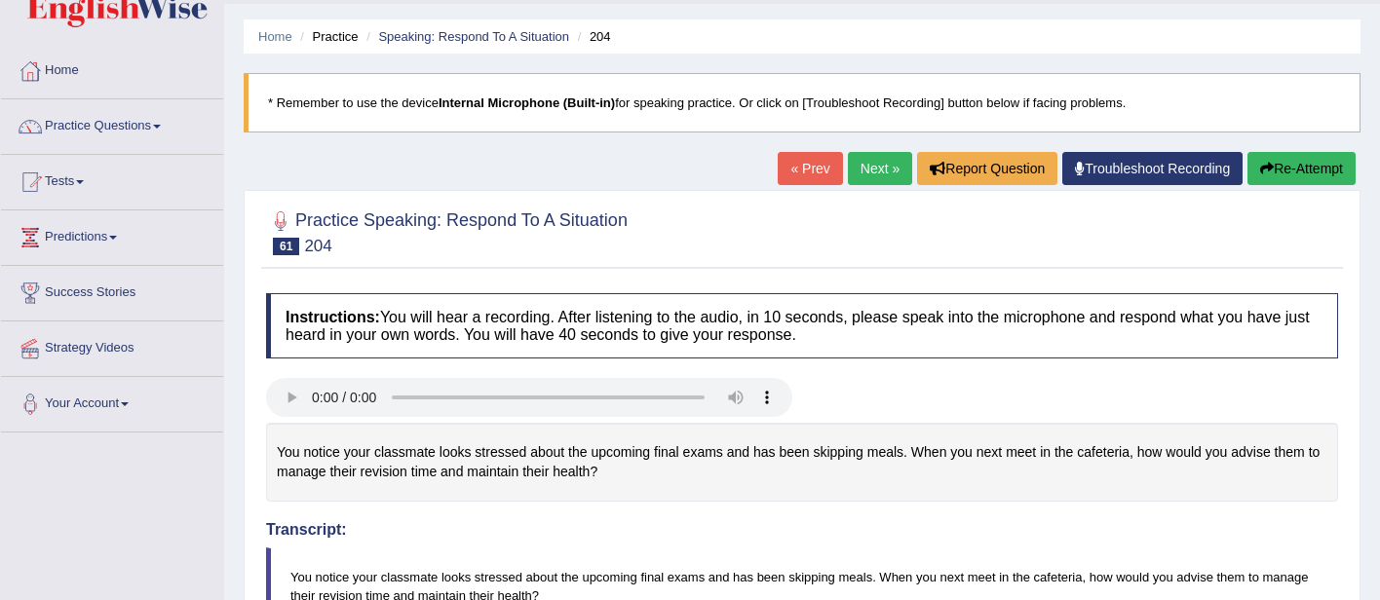
scroll to position [0, 0]
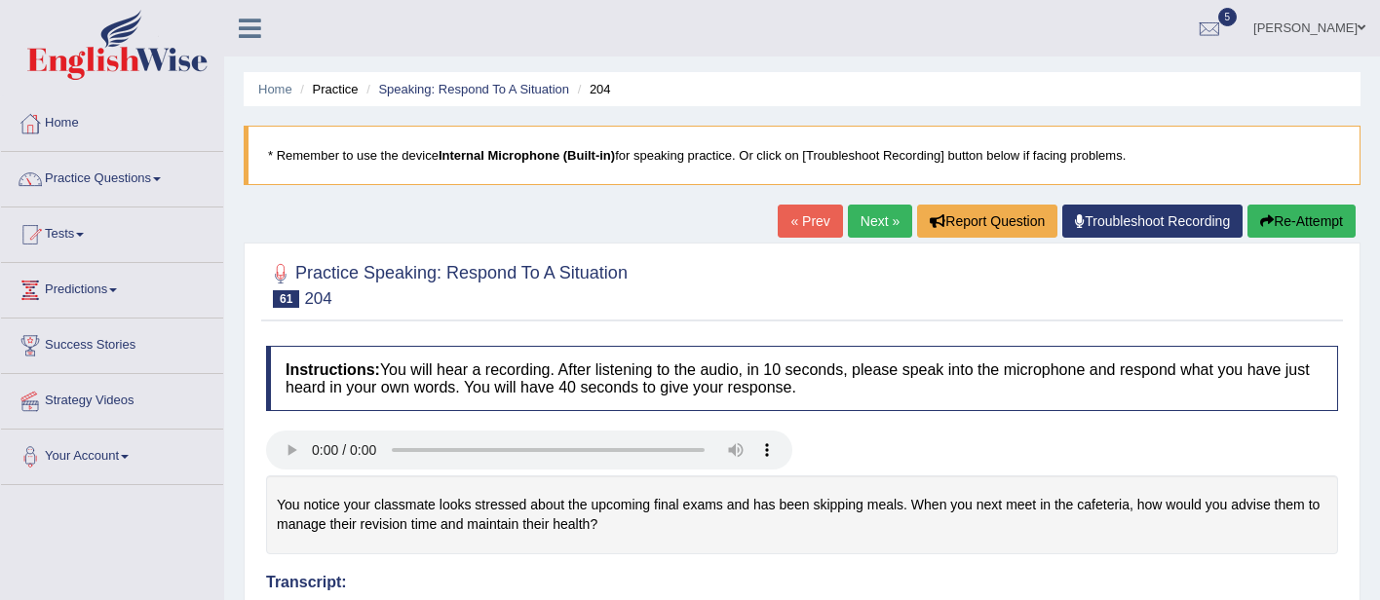
click at [1275, 215] on button "Re-Attempt" at bounding box center [1302, 221] width 108 height 33
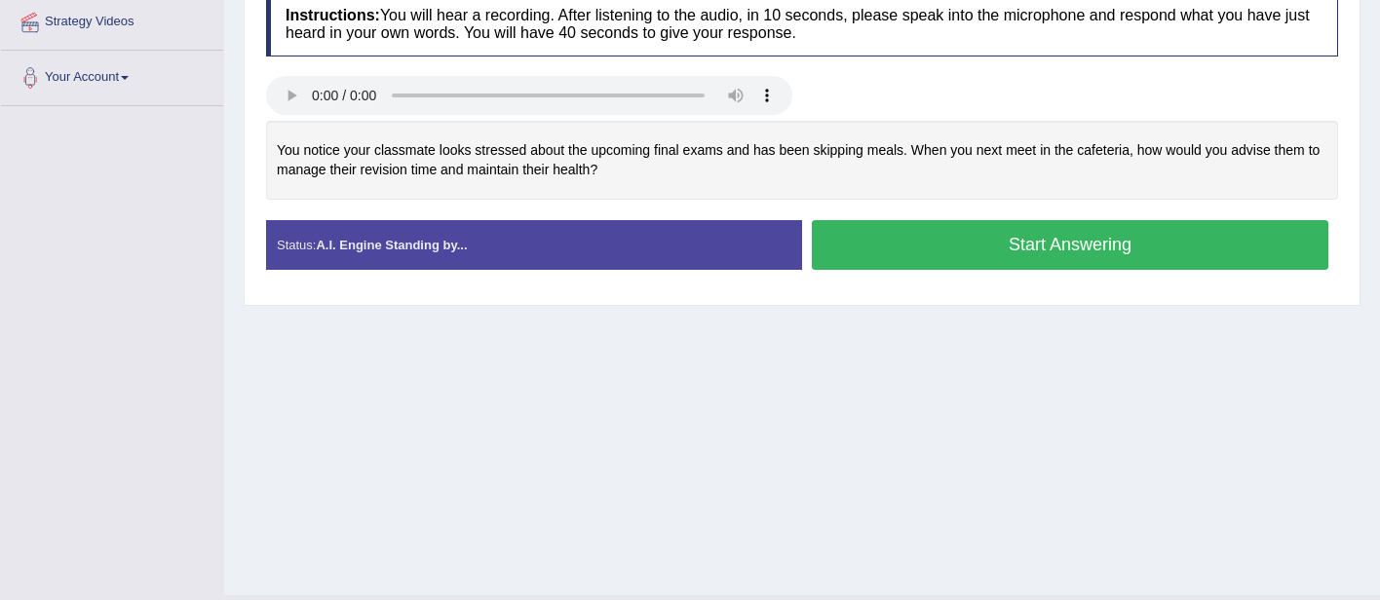
scroll to position [363, 0]
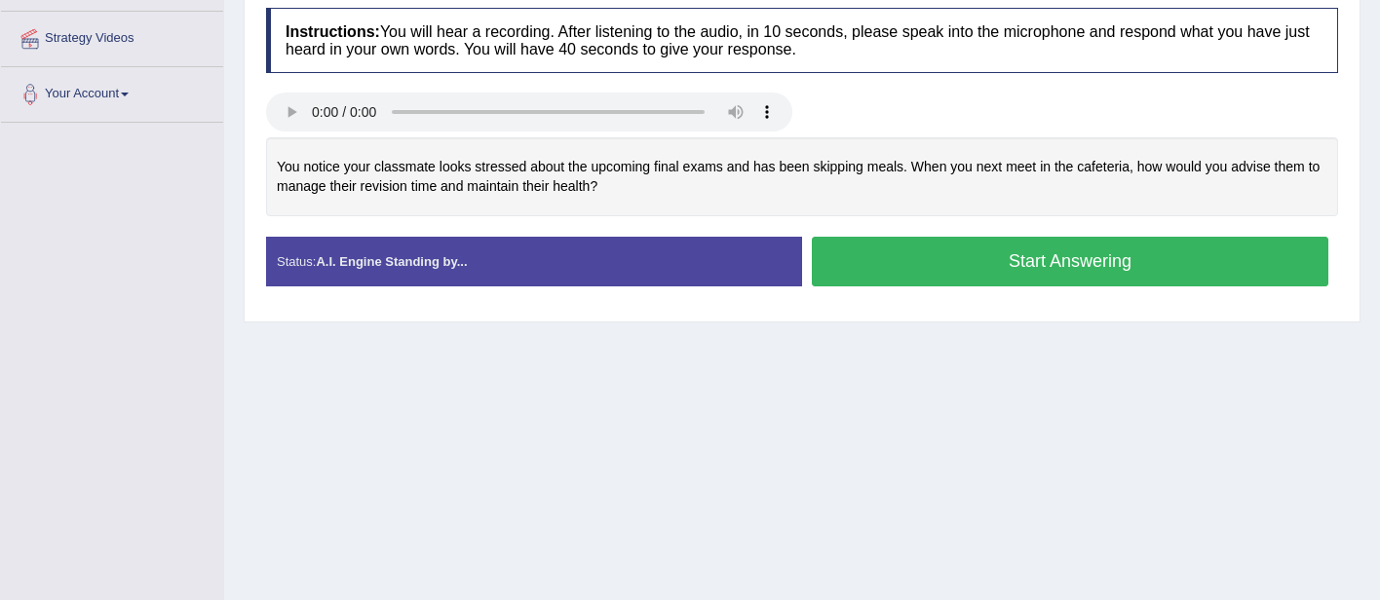
click at [1066, 259] on button "Start Answering" at bounding box center [1070, 262] width 517 height 50
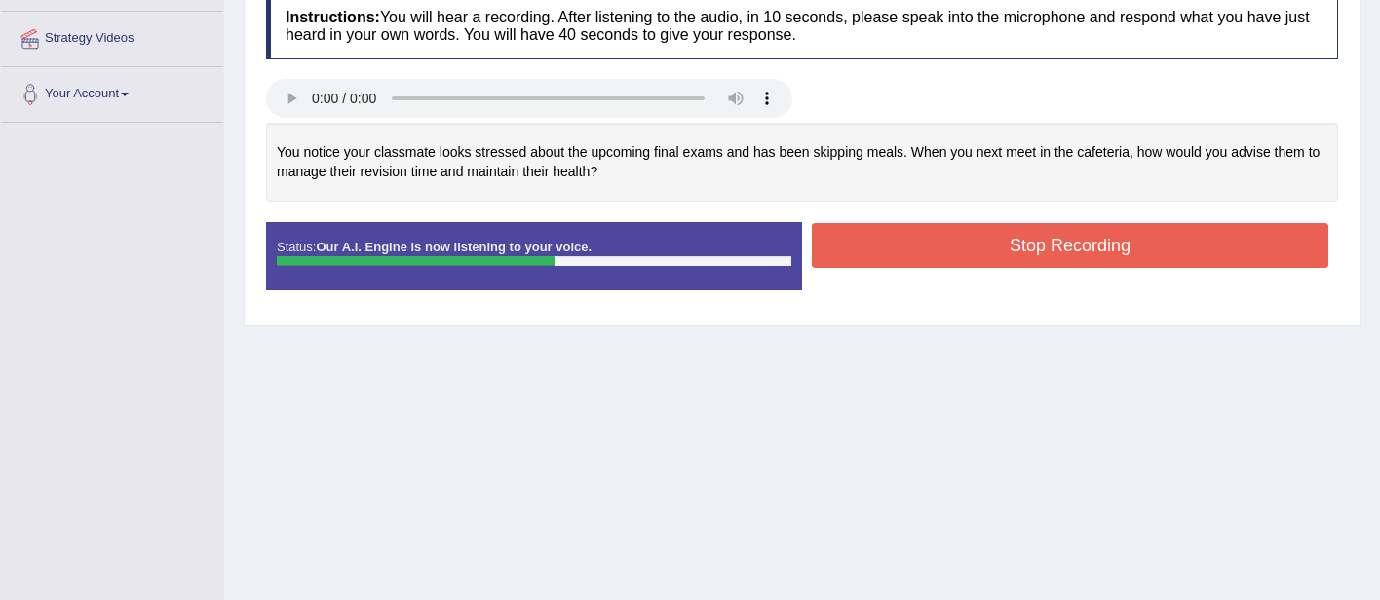
click at [1066, 259] on button "Stop Recording" at bounding box center [1070, 245] width 517 height 45
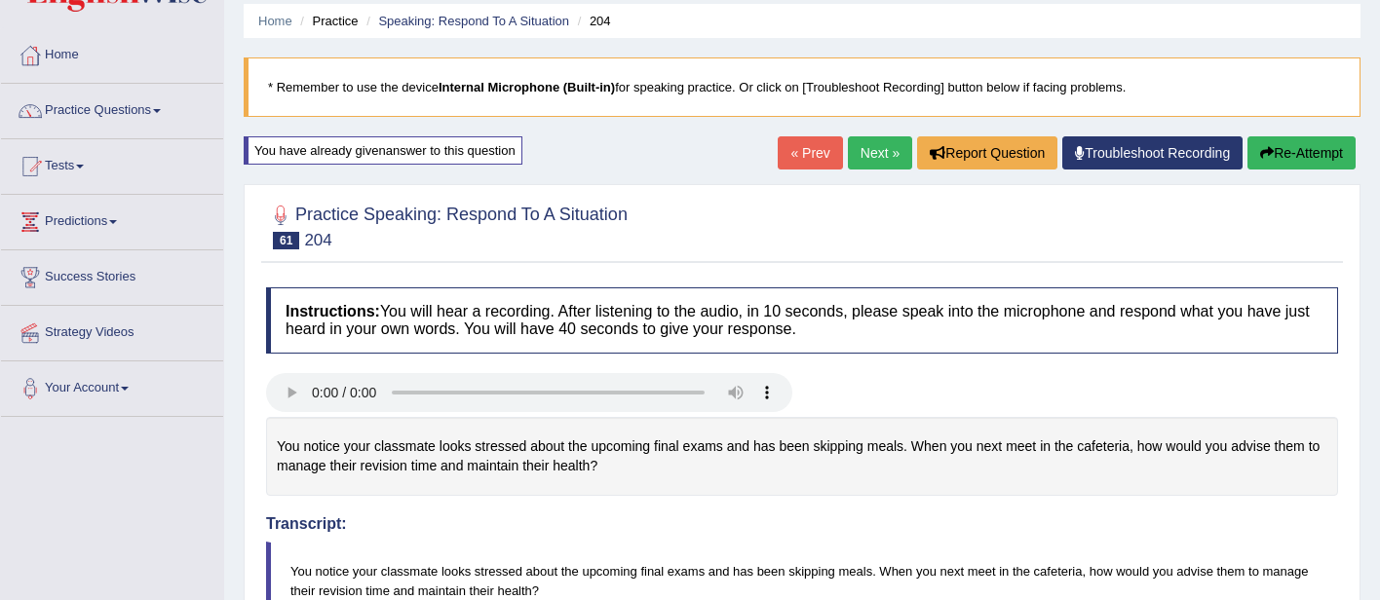
scroll to position [0, 0]
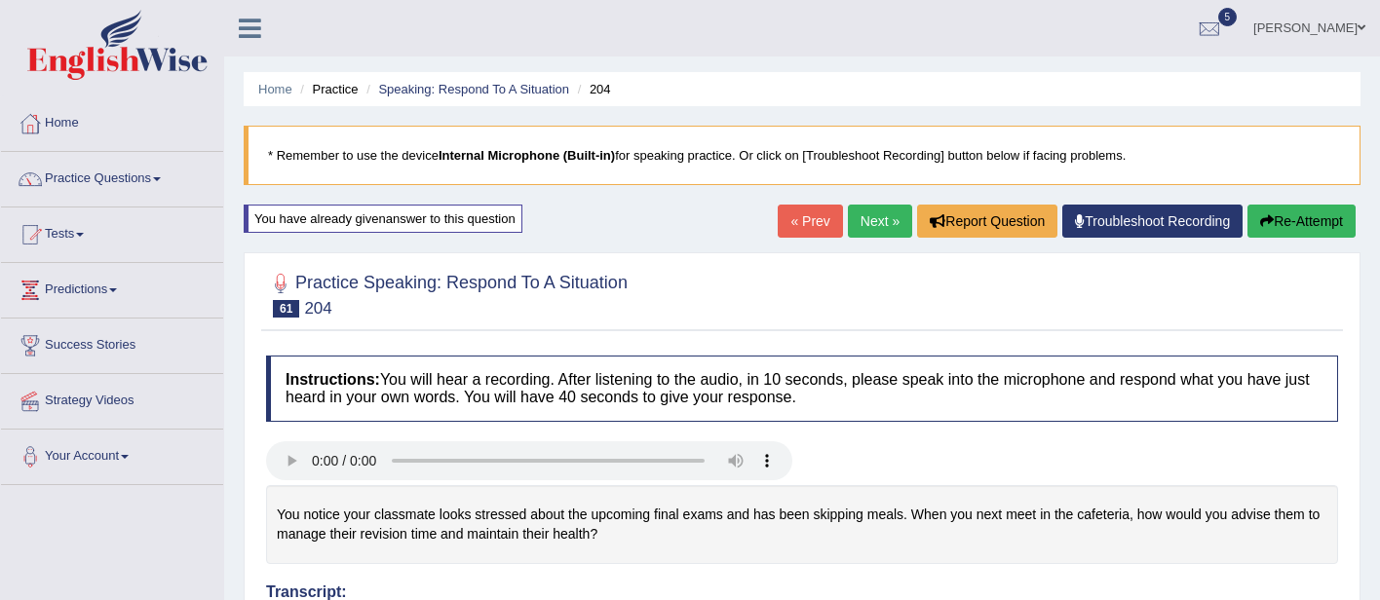
click at [884, 221] on link "Next »" at bounding box center [880, 221] width 64 height 33
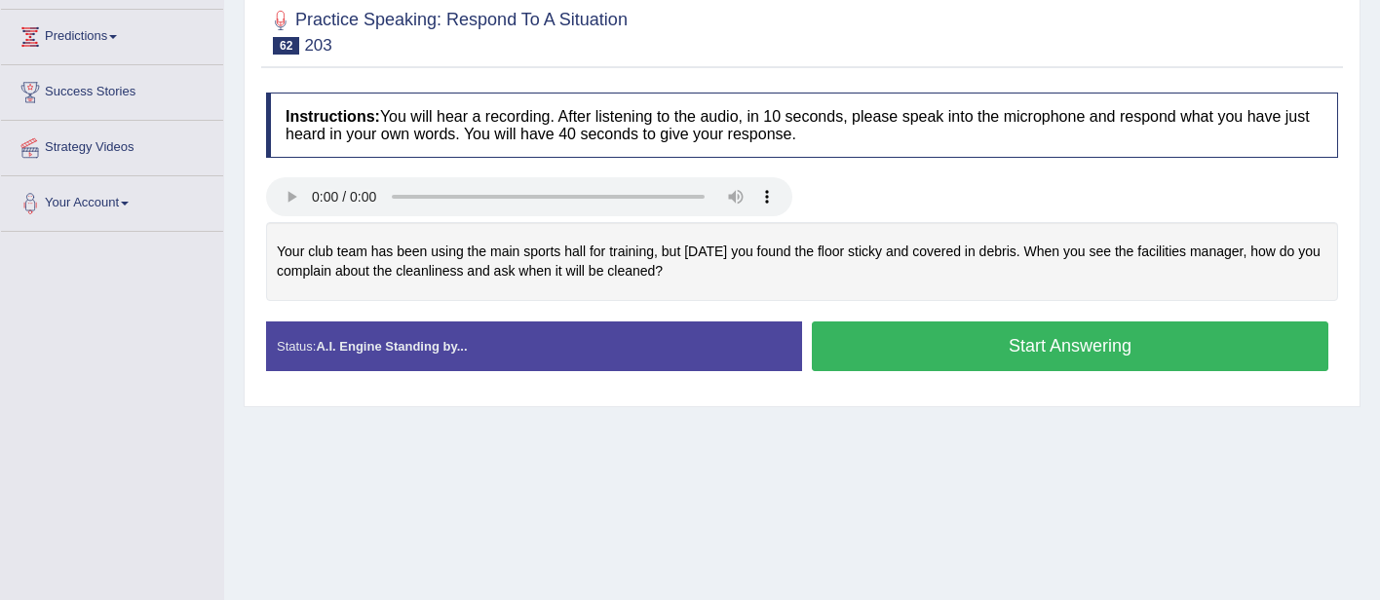
scroll to position [261, 0]
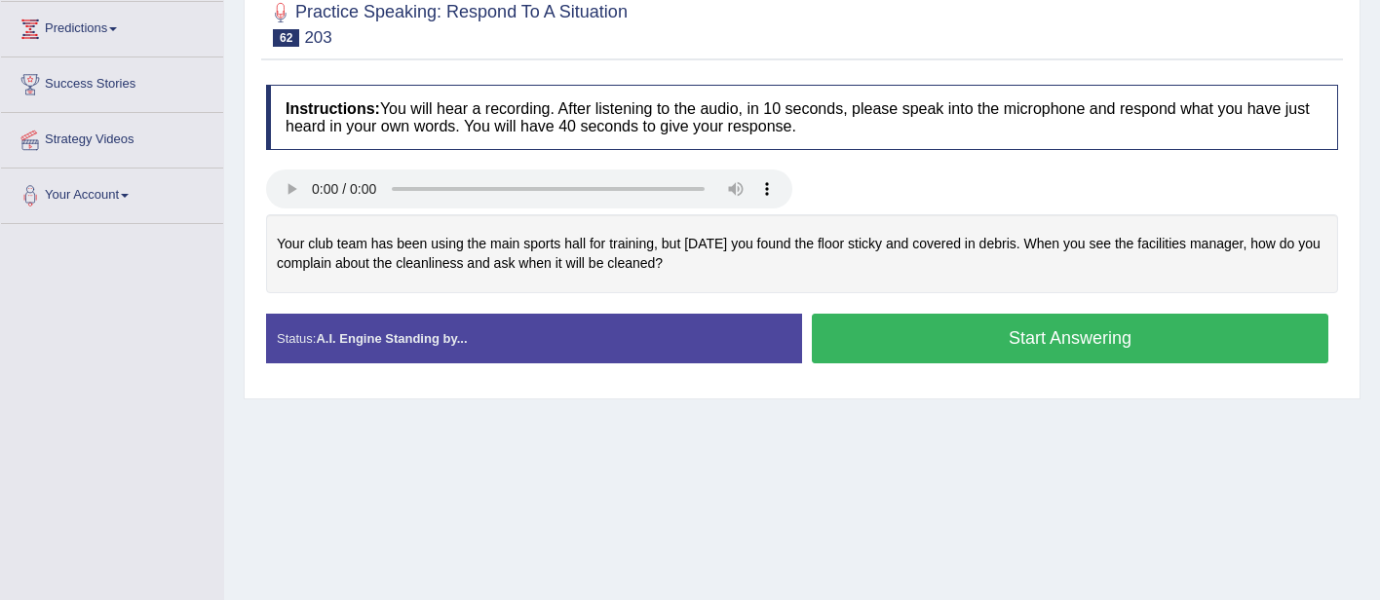
click at [995, 336] on button "Start Answering" at bounding box center [1070, 339] width 517 height 50
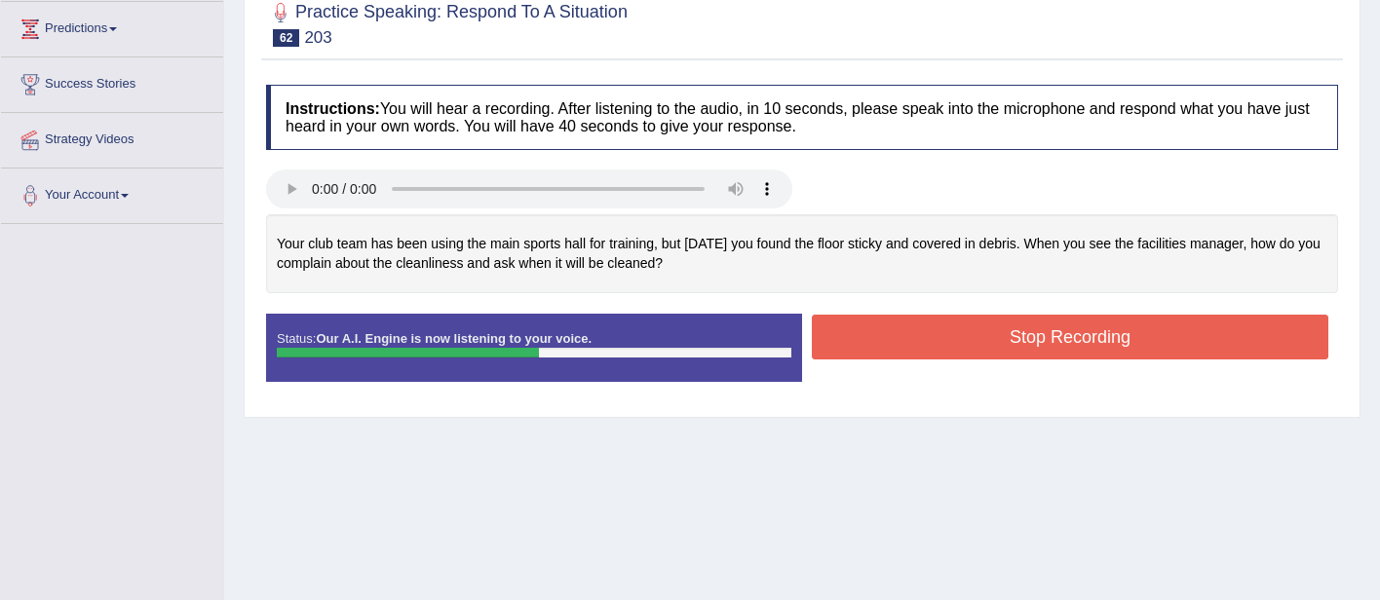
click at [995, 336] on button "Stop Recording" at bounding box center [1070, 337] width 517 height 45
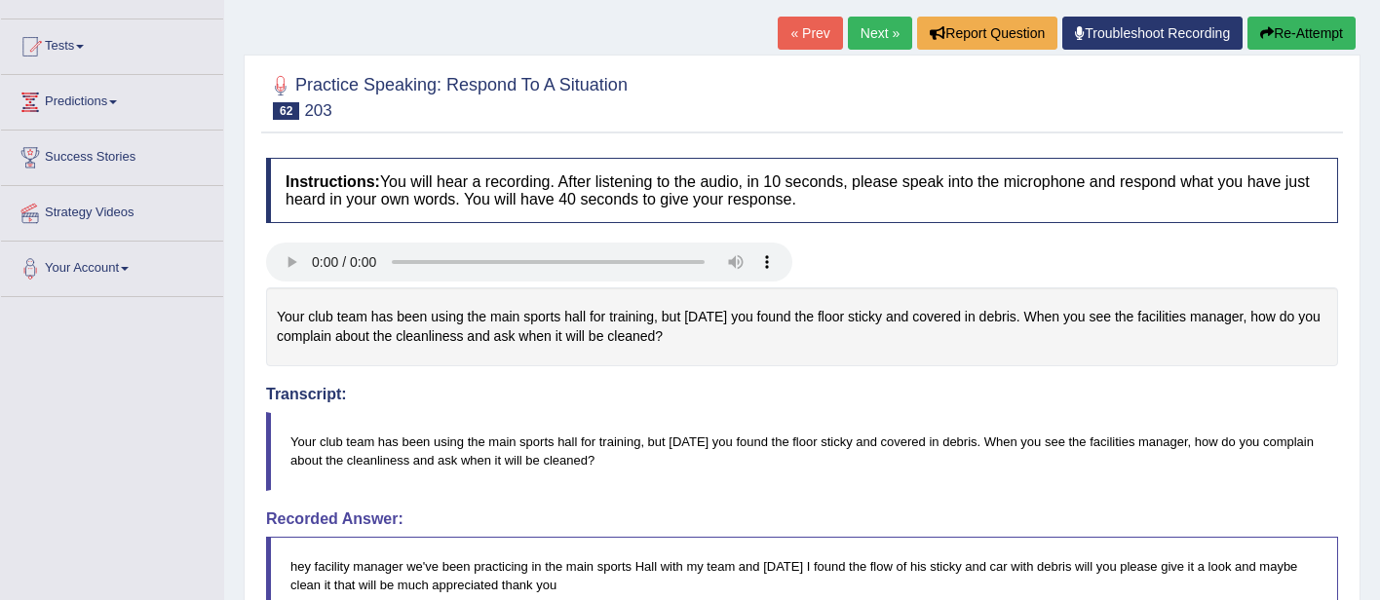
scroll to position [0, 0]
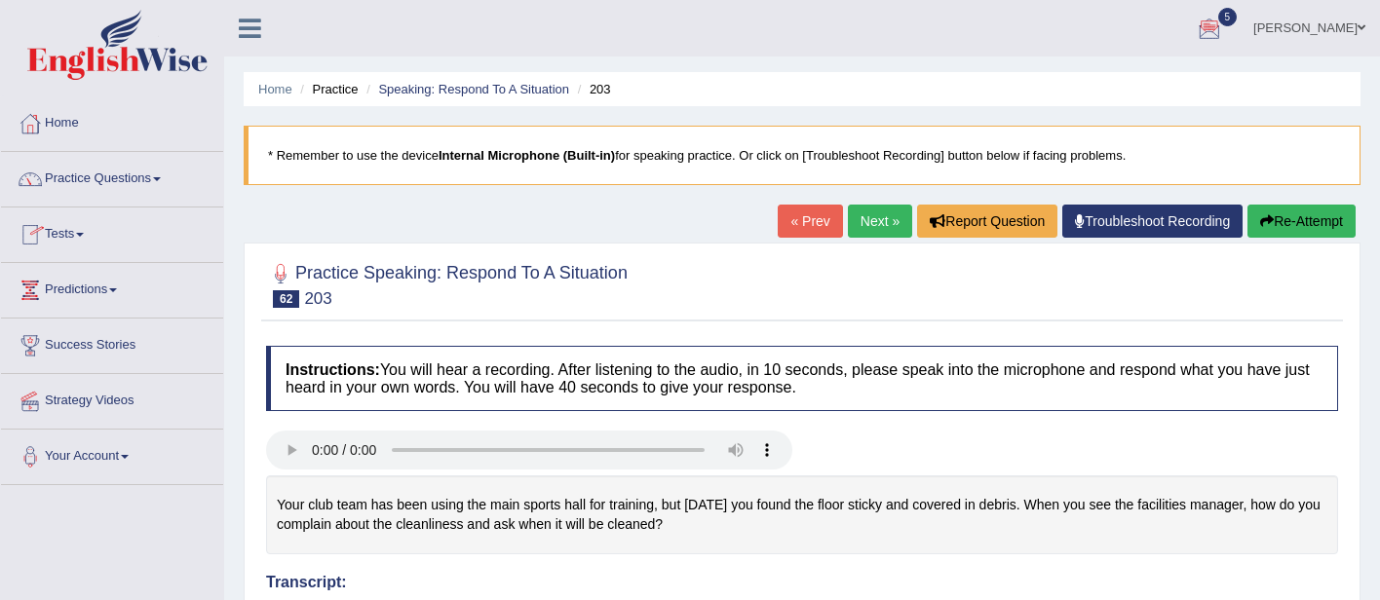
click at [125, 187] on link "Practice Questions" at bounding box center [112, 176] width 222 height 49
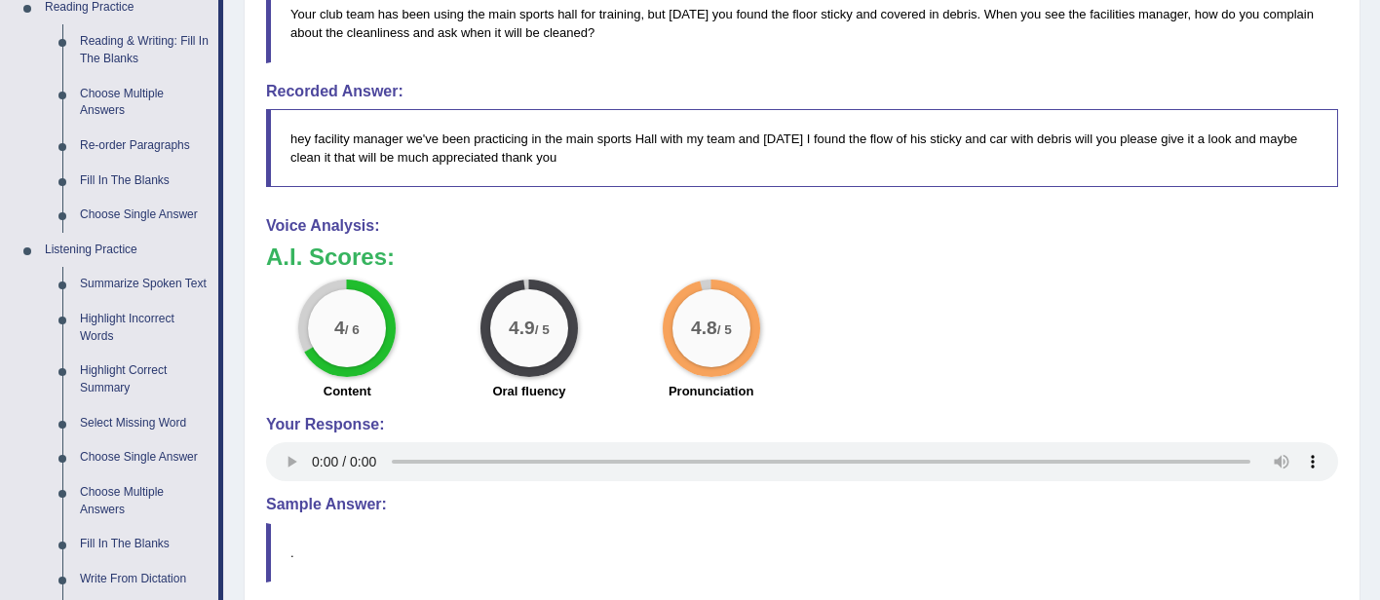
scroll to position [945, 0]
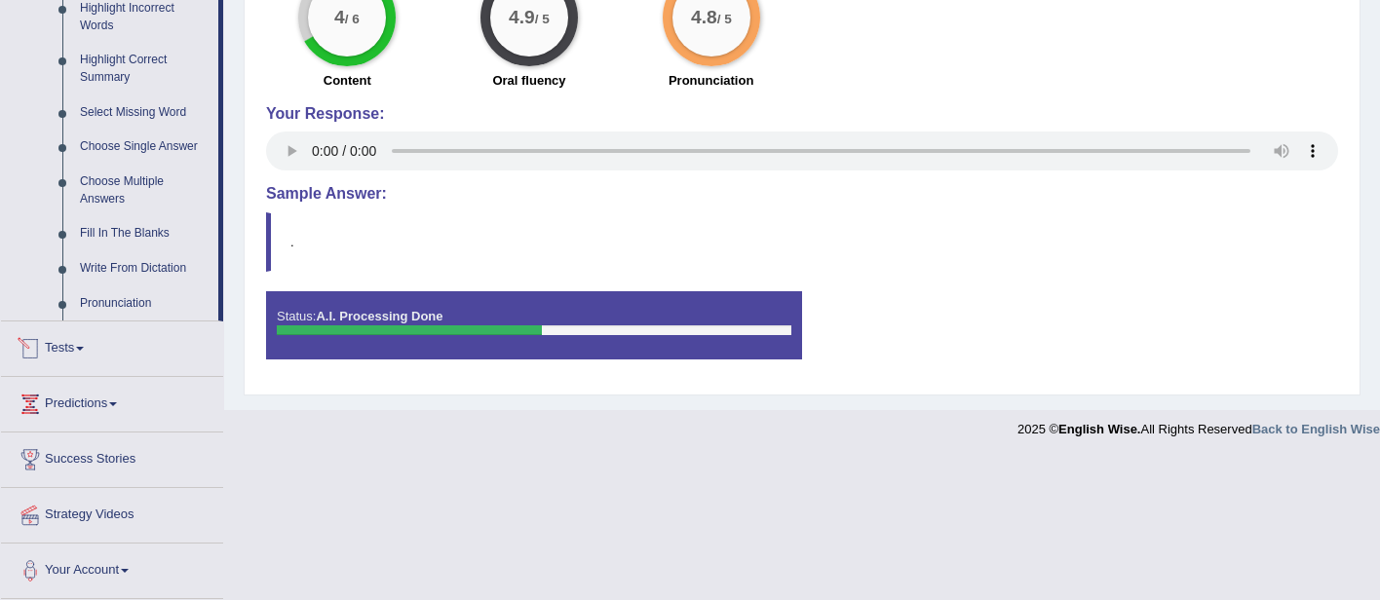
click at [103, 348] on link "Tests" at bounding box center [112, 346] width 222 height 49
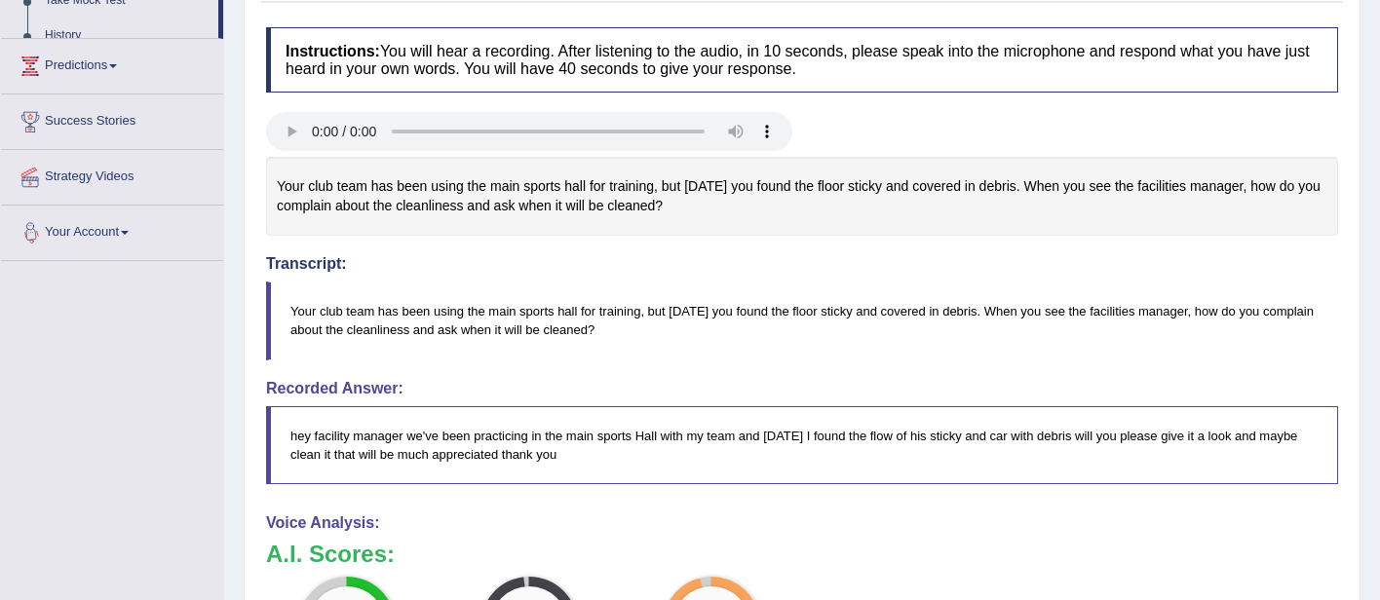
scroll to position [245, 0]
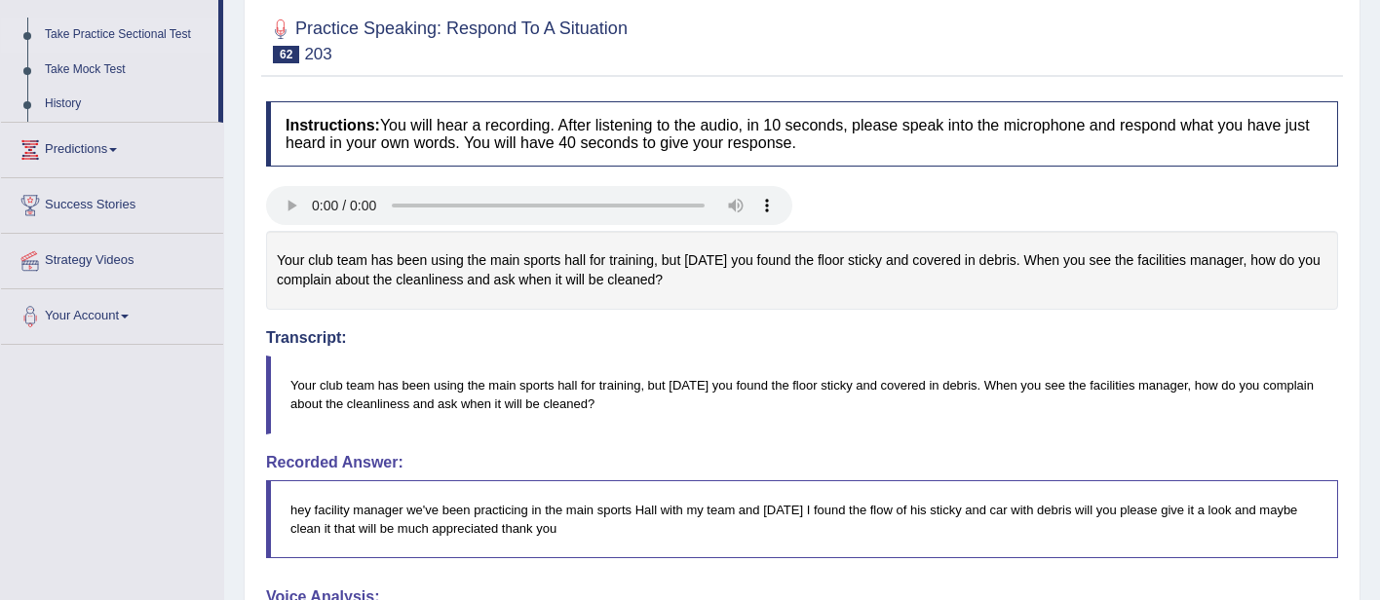
click at [111, 35] on link "Take Practice Sectional Test" at bounding box center [127, 35] width 182 height 35
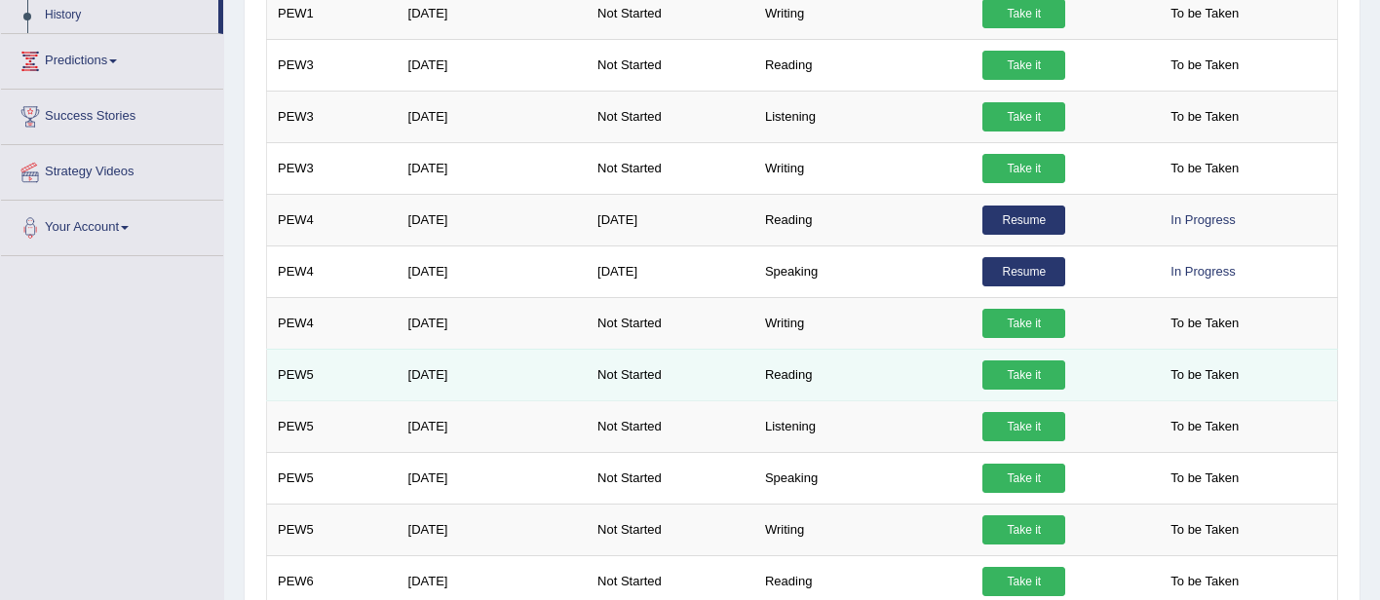
scroll to position [334, 0]
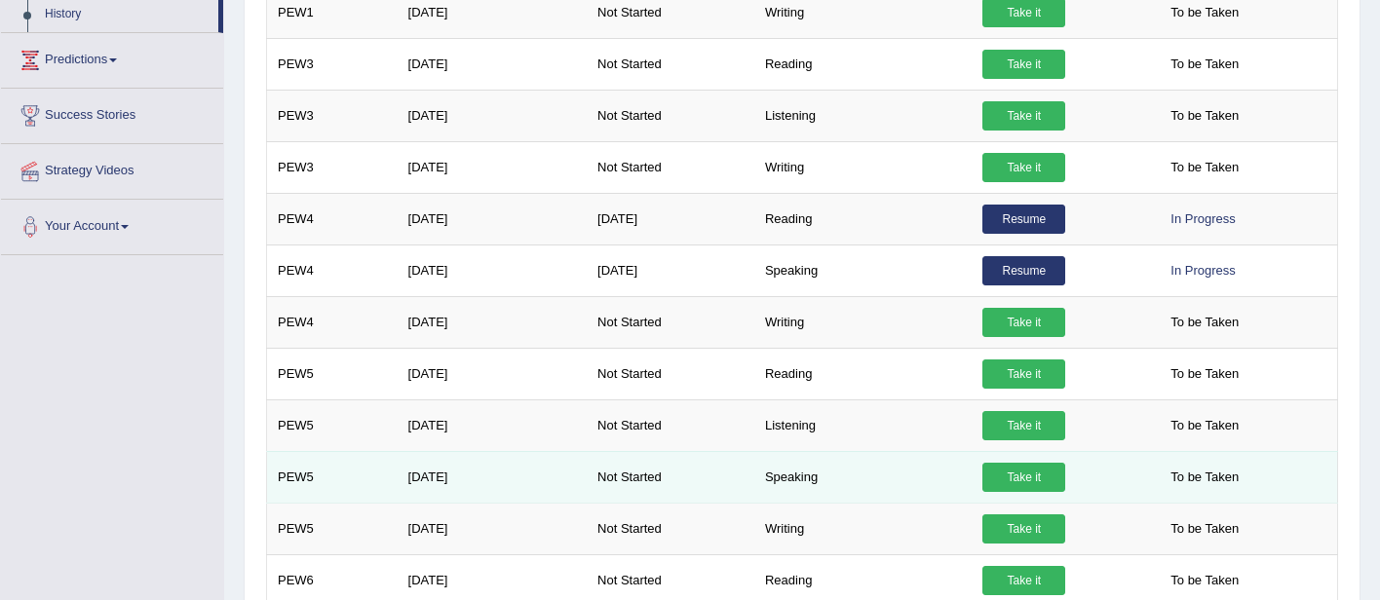
click at [1023, 477] on link "Take it" at bounding box center [1024, 477] width 83 height 29
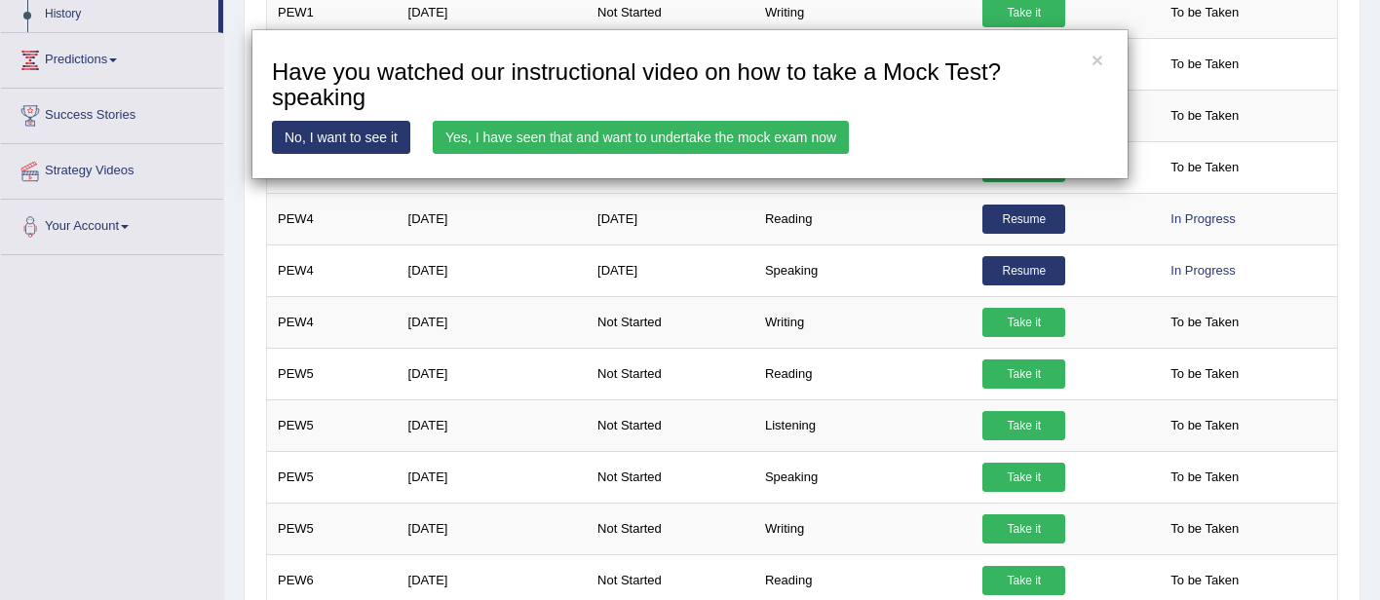
click at [732, 140] on link "Yes, I have seen that and want to undertake the mock exam now" at bounding box center [641, 137] width 416 height 33
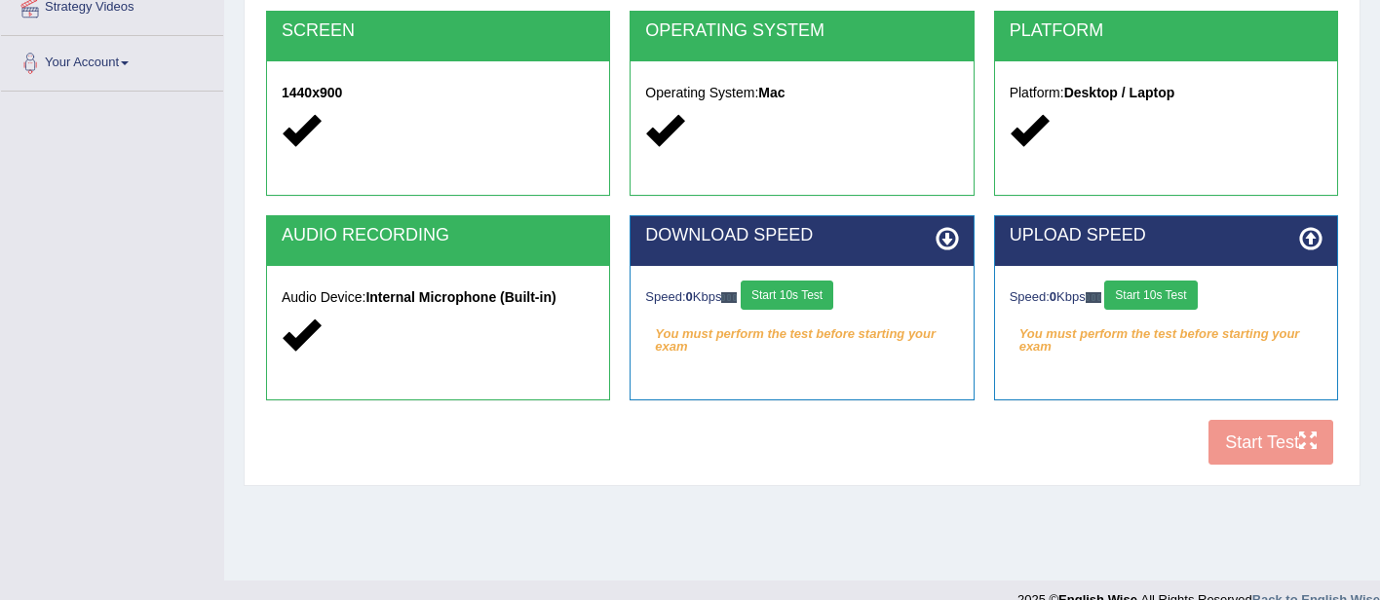
click at [825, 303] on button "Start 10s Test" at bounding box center [787, 295] width 93 height 29
click at [1183, 296] on button "Start 10s Test" at bounding box center [1150, 295] width 93 height 29
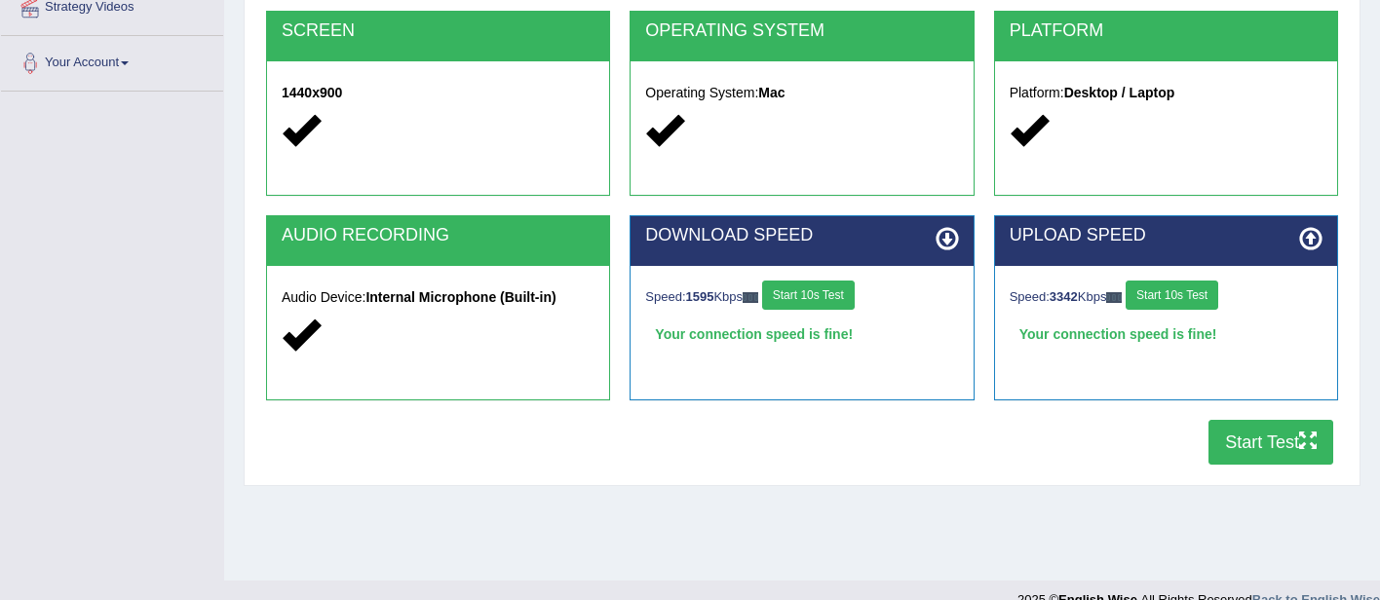
click at [1262, 447] on button "Start Test" at bounding box center [1271, 442] width 125 height 45
